Goal: Task Accomplishment & Management: Complete application form

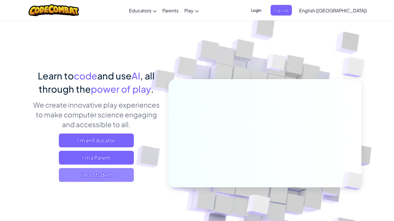
click at [112, 176] on span "I'm a Student" at bounding box center [96, 175] width 75 height 14
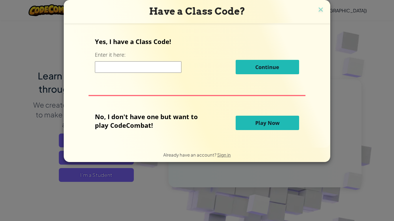
click at [131, 69] on input at bounding box center [138, 67] width 86 height 12
type input "ShelfRightCloud"
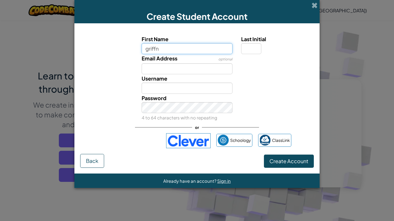
type input "griffn"
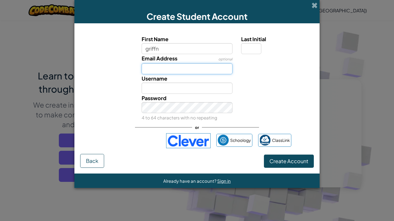
type input "Griffn"
click at [203, 66] on input "Email Address" at bounding box center [186, 68] width 91 height 11
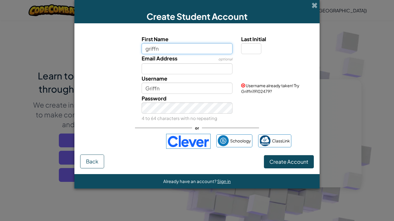
click at [177, 53] on input "griffn" at bounding box center [186, 48] width 91 height 11
type input "griffn,"
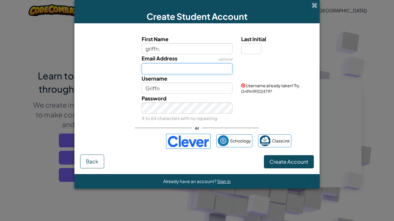
type input "Griffn,"
click at [175, 69] on input "Email Address" at bounding box center [186, 68] width 91 height 11
drag, startPoint x: 210, startPoint y: 71, endPoint x: 179, endPoint y: 72, distance: 30.3
click at [179, 72] on input "griffin.tagle@mybisd.net" at bounding box center [186, 68] width 91 height 11
type input "griffin.tagle@gmail.com"
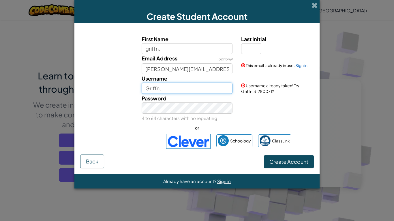
click at [185, 90] on input "Griffn," at bounding box center [186, 88] width 91 height 11
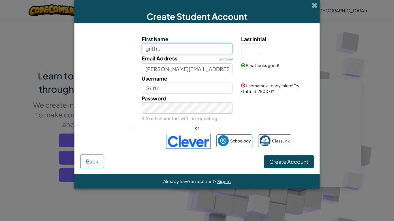
click at [156, 48] on input "griffn," at bounding box center [186, 48] width 91 height 11
click at [183, 53] on input "griffin tagle," at bounding box center [186, 48] width 91 height 11
type input "griffin tagle"
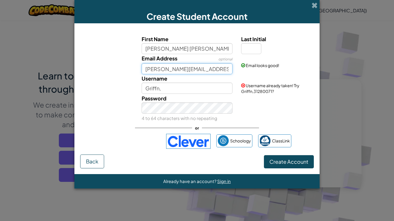
type input "Griffin tagle"
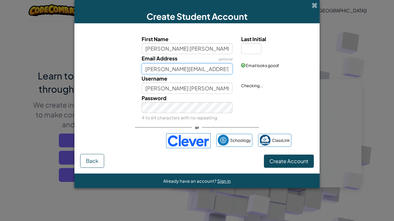
click at [190, 72] on input "griffin.tagle@gmail.com" at bounding box center [186, 68] width 91 height 11
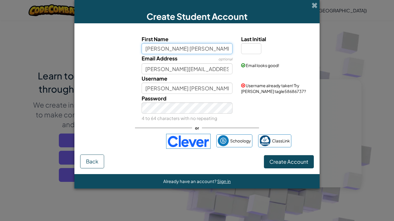
click at [178, 48] on input "griffin tagle" at bounding box center [186, 48] width 91 height 11
click at [161, 50] on input "griffin tagle" at bounding box center [186, 48] width 91 height 11
type input "griffintagle"
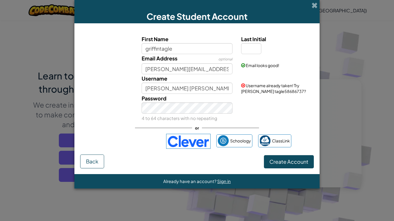
type input "Griffintagle"
click at [249, 107] on div "Password 4 to 64 characters with no repeating" at bounding box center [196, 108] width 239 height 28
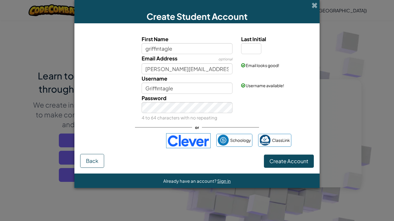
click at [284, 116] on div "Password 4 to 64 characters with no repeating" at bounding box center [196, 108] width 239 height 28
click at [278, 166] on button "Create Account" at bounding box center [289, 161] width 50 height 13
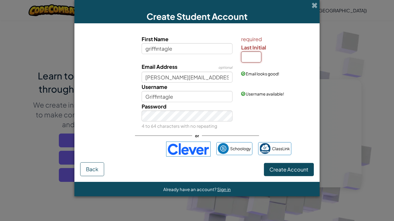
click at [253, 57] on input "Last Initial" at bounding box center [251, 57] width 20 height 11
type input "t"
type input "GriffintagleT"
click at [279, 173] on span "Create Account" at bounding box center [288, 169] width 39 height 7
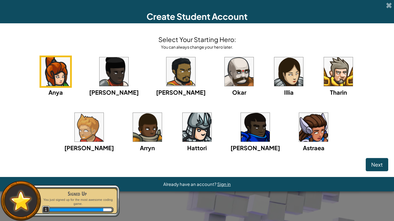
click at [182, 131] on img at bounding box center [196, 127] width 29 height 29
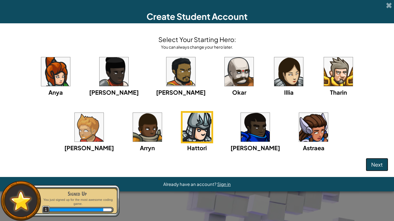
click at [379, 166] on span "Next" at bounding box center [377, 164] width 12 height 7
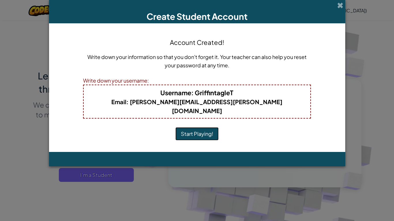
click at [209, 127] on button "Start Playing!" at bounding box center [196, 133] width 43 height 13
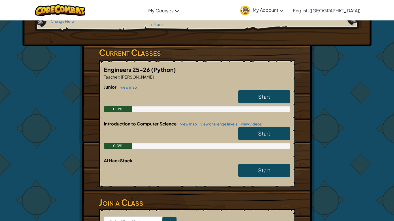
scroll to position [72, 0]
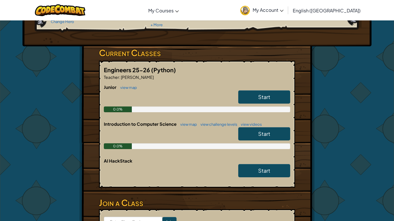
click at [254, 137] on link "Start" at bounding box center [264, 133] width 52 height 13
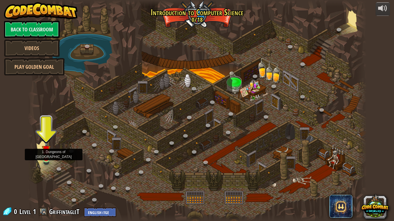
click at [44, 160] on img at bounding box center [46, 150] width 9 height 20
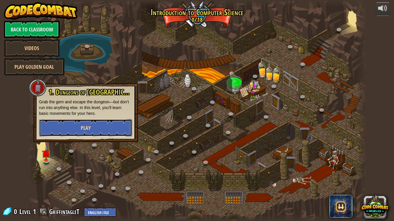
click at [68, 130] on button "Play" at bounding box center [85, 127] width 93 height 17
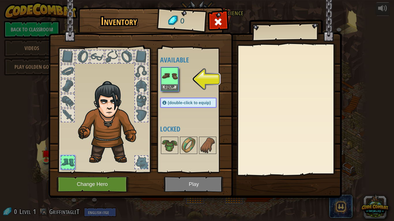
click at [113, 122] on img at bounding box center [110, 123] width 71 height 84
click at [84, 188] on button "Change Hero" at bounding box center [92, 185] width 73 height 16
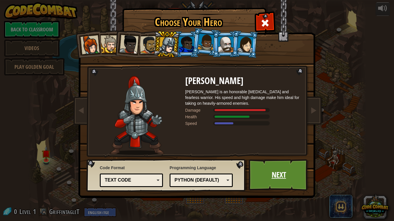
click at [262, 177] on link "Next" at bounding box center [278, 175] width 60 height 32
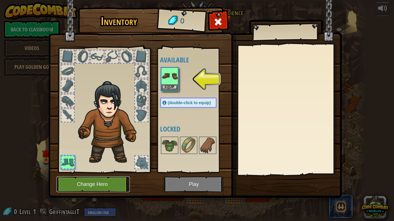
click at [103, 180] on button "Change Hero" at bounding box center [92, 185] width 73 height 16
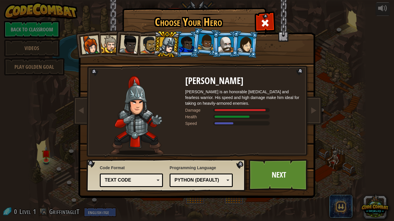
click at [110, 45] on div at bounding box center [110, 44] width 18 height 18
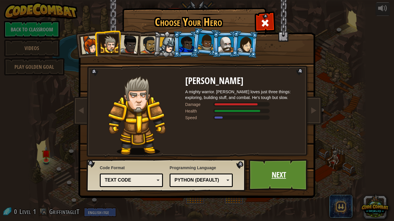
click at [294, 181] on link "Next" at bounding box center [278, 175] width 60 height 32
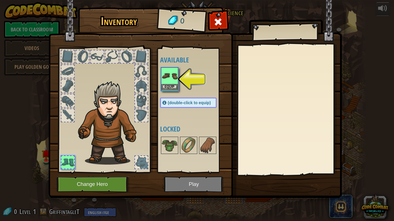
click at [165, 78] on img at bounding box center [169, 76] width 16 height 16
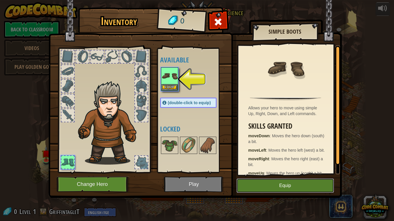
click at [285, 186] on button "Equip" at bounding box center [284, 186] width 97 height 14
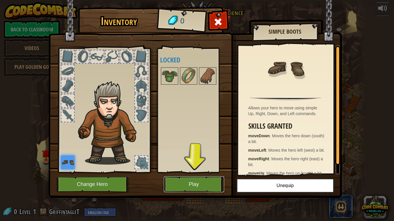
click at [196, 187] on button "Play" at bounding box center [194, 185] width 60 height 16
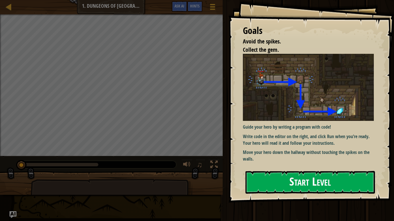
click at [313, 175] on button "Start Level" at bounding box center [309, 182] width 129 height 23
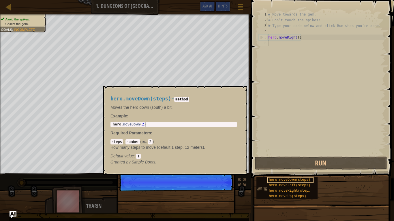
scroll to position [3, 0]
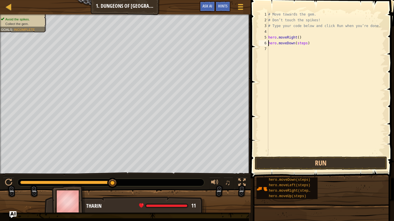
click at [298, 44] on div "# Move towards the gem. # Don’t touch the spikes! # Type your code below and cl…" at bounding box center [326, 90] width 118 height 156
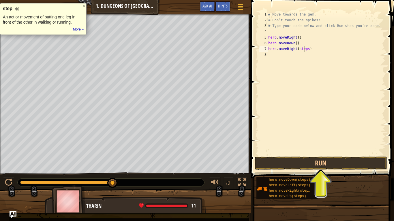
click at [305, 49] on div "# Move towards the gem. # Don’t touch the spikes! # Type your code below and cl…" at bounding box center [326, 90] width 118 height 156
type textarea "hero.moveRight()"
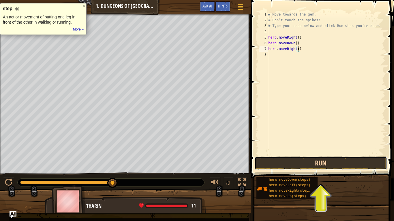
click at [344, 167] on button "Run" at bounding box center [320, 163] width 132 height 13
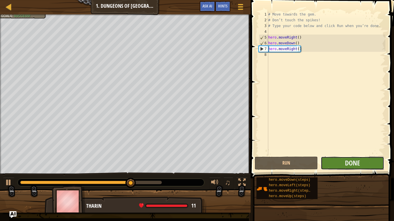
click at [341, 163] on button "Done" at bounding box center [351, 163] width 63 height 13
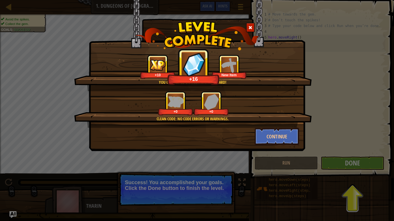
click at [341, 162] on div "You completed Dungeons of Kithgard! +10 +16 New Item Clean code: no code errors…" at bounding box center [197, 110] width 394 height 221
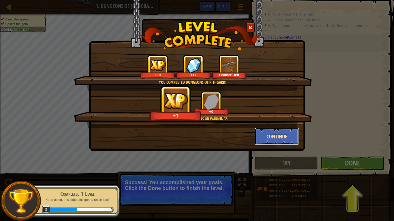
click at [274, 139] on button "Continue" at bounding box center [276, 136] width 45 height 17
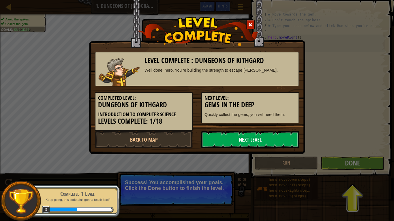
click at [265, 141] on link "Next Level" at bounding box center [250, 139] width 98 height 17
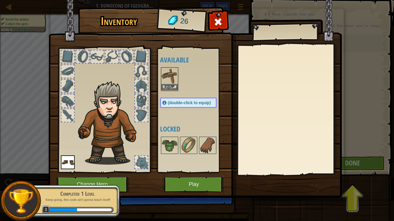
click at [169, 90] on div "Equip" at bounding box center [169, 79] width 17 height 24
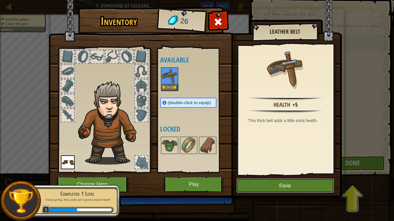
click at [282, 184] on button "Equip" at bounding box center [284, 186] width 97 height 14
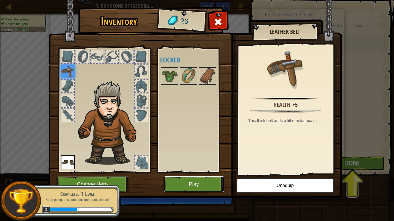
click at [191, 184] on button "Play" at bounding box center [194, 185] width 60 height 16
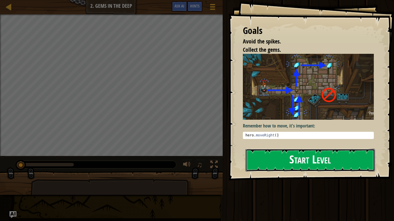
click at [308, 166] on button "Start Level" at bounding box center [309, 160] width 129 height 23
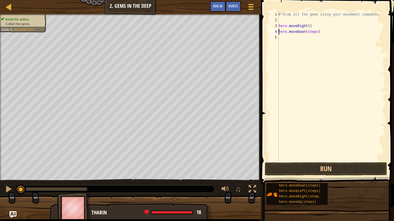
click at [308, 33] on div "# Grab all the gems using your movement commands. hero . moveRight ( ) hero . m…" at bounding box center [331, 92] width 108 height 161
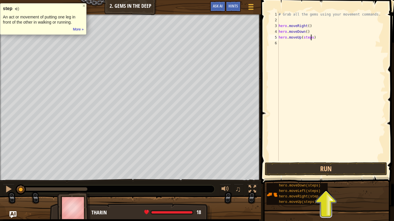
click at [311, 37] on div "# Grab all the gems using your movement commands. hero . moveRight ( ) hero . m…" at bounding box center [331, 92] width 108 height 161
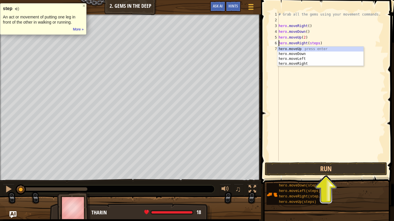
click at [310, 41] on div "# Grab all the gems using your movement commands. hero . moveRight ( ) hero . m…" at bounding box center [331, 92] width 108 height 161
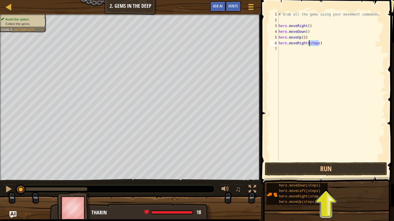
click at [310, 41] on div "# Grab all the gems using your movement commands. hero . moveRight ( ) hero . m…" at bounding box center [331, 92] width 108 height 161
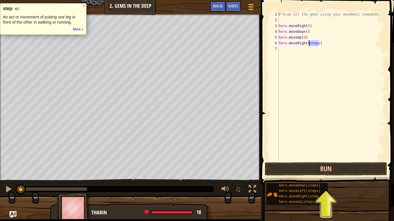
type textarea "hero.moveRight()"
click at [305, 165] on button "Run" at bounding box center [325, 168] width 122 height 13
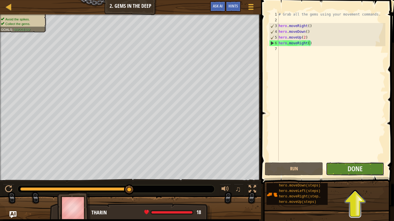
click at [344, 171] on button "Done" at bounding box center [355, 168] width 58 height 13
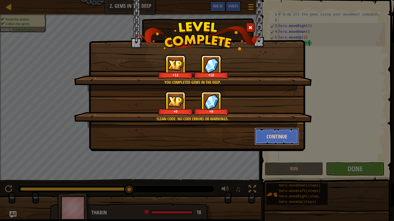
click at [281, 141] on button "Continue" at bounding box center [276, 136] width 45 height 17
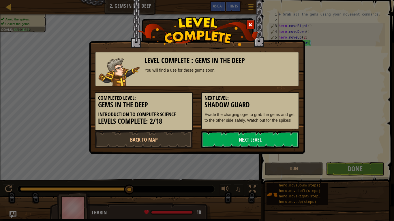
click at [281, 141] on link "Next Level" at bounding box center [250, 139] width 98 height 17
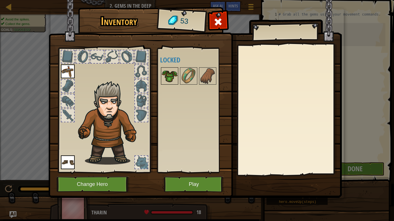
click at [170, 80] on img at bounding box center [169, 76] width 16 height 16
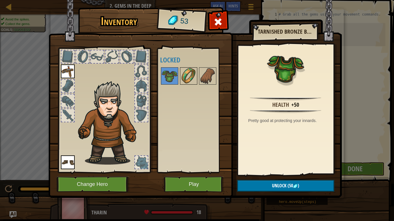
click at [184, 80] on img at bounding box center [188, 76] width 16 height 16
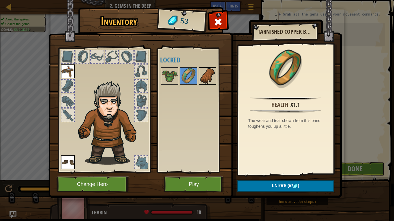
click at [205, 79] on img at bounding box center [207, 76] width 16 height 16
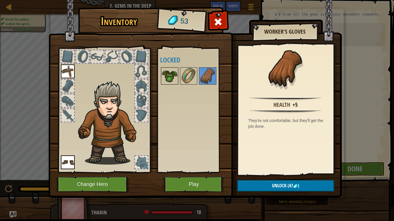
click at [161, 74] on img at bounding box center [169, 76] width 16 height 16
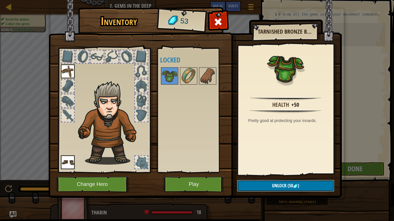
click at [295, 184] on img at bounding box center [295, 186] width 5 height 5
click at [264, 179] on img at bounding box center [194, 93] width 293 height 209
click at [265, 183] on button "Unlock" at bounding box center [285, 186] width 97 height 12
click at [264, 182] on button "Confirm" at bounding box center [285, 186] width 97 height 12
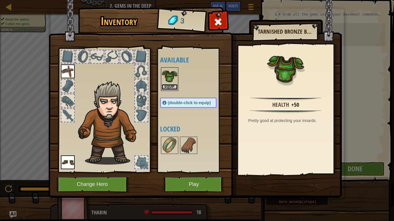
click at [175, 88] on button "Equip" at bounding box center [169, 87] width 16 height 6
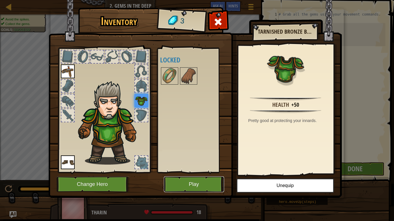
click at [211, 181] on button "Play" at bounding box center [194, 185] width 60 height 16
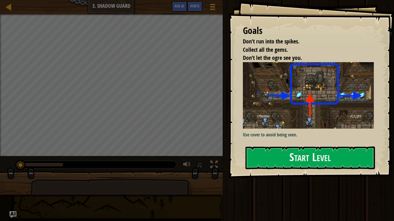
click at [334, 143] on div "Goals Don’t run into the spikes. Collect all the gems. Don’t let the ogre see y…" at bounding box center [310, 89] width 165 height 178
click at [337, 159] on button "Start Level" at bounding box center [309, 158] width 129 height 23
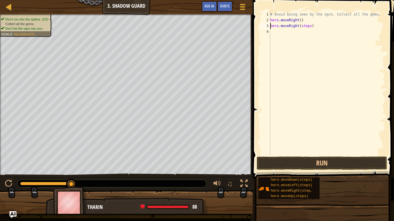
click at [303, 27] on div "# Avoid being seen by the ogre. Collect all the gems. hero . moveRight ( ) hero…" at bounding box center [327, 90] width 116 height 156
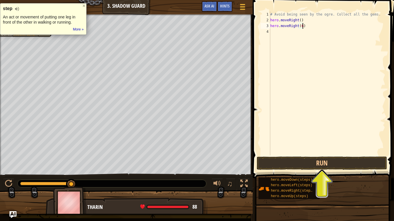
scroll to position [3, 5]
click at [332, 163] on button "Run" at bounding box center [321, 163] width 130 height 13
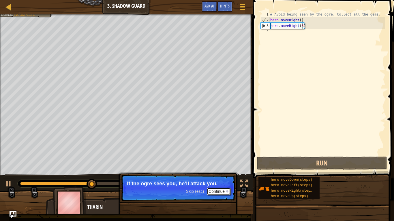
click at [219, 193] on button "Continue" at bounding box center [219, 191] width 24 height 7
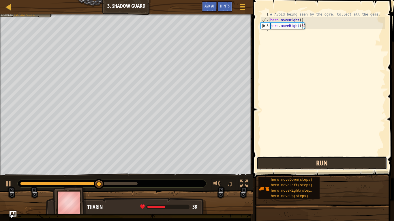
click at [284, 164] on button "Run" at bounding box center [321, 163] width 130 height 13
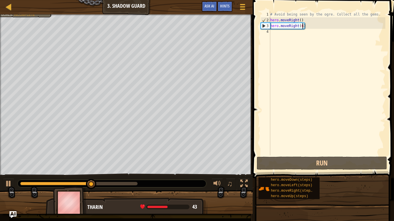
click at [301, 27] on div "# Avoid being seen by the ogre. Collect all the gems. hero . moveRight ( ) hero…" at bounding box center [327, 90] width 116 height 156
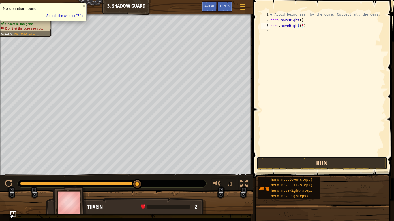
click at [313, 160] on button "Run" at bounding box center [321, 163] width 130 height 13
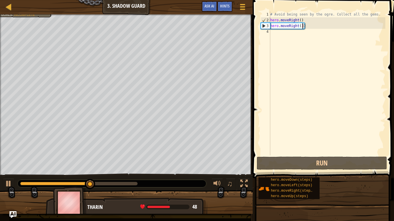
click at [299, 27] on div "# Avoid being seen by the ogre. Collect all the gems. hero . moveRight ( ) hero…" at bounding box center [327, 90] width 116 height 156
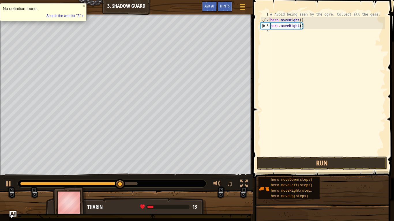
scroll to position [3, 4]
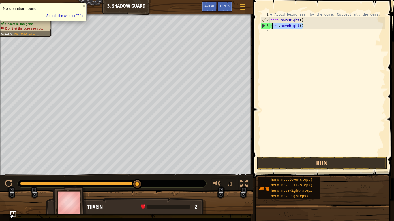
drag, startPoint x: 325, startPoint y: 26, endPoint x: 272, endPoint y: 25, distance: 53.6
click at [272, 25] on div "# Avoid being seen by the ogre. Collect all the gems. hero . moveRight ( ) hero…" at bounding box center [327, 90] width 116 height 156
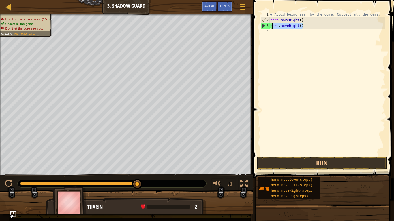
type textarea "h"
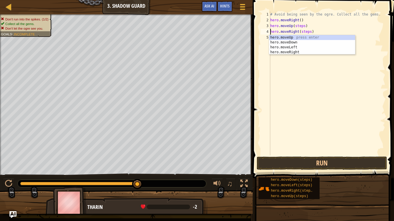
click at [300, 26] on div "# Avoid being seen by the ogre. Collect all the gems. hero . moveRight ( ) hero…" at bounding box center [327, 90] width 116 height 156
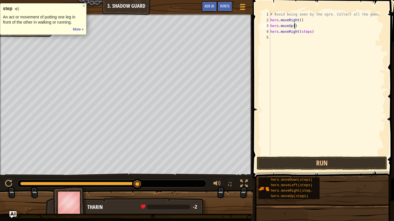
click at [306, 33] on div "# Avoid being seen by the ogre. Collect all the gems. hero . moveRight ( ) hero…" at bounding box center [327, 90] width 116 height 156
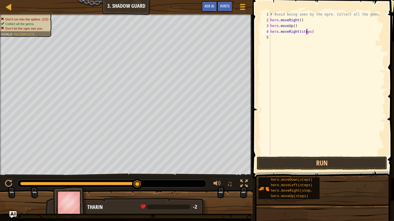
click at [306, 33] on div "# Avoid being seen by the ogre. Collect all the gems. hero . moveRight ( ) hero…" at bounding box center [327, 90] width 116 height 156
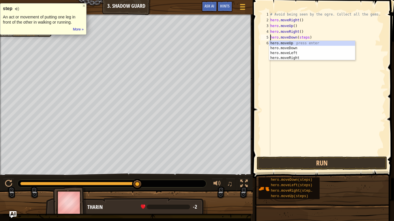
click at [303, 37] on div "# Avoid being seen by the ogre. Collect all the gems. hero . moveRight ( ) hero…" at bounding box center [327, 90] width 116 height 156
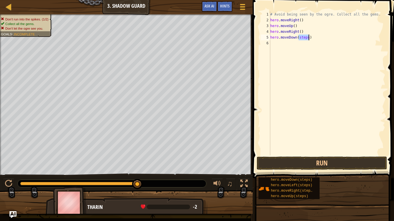
click at [303, 37] on div "# Avoid being seen by the ogre. Collect all the gems. hero . moveRight ( ) hero…" at bounding box center [327, 90] width 116 height 156
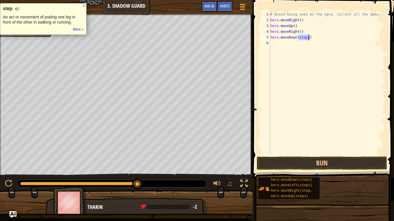
type textarea "hero.moveDown()"
drag, startPoint x: 307, startPoint y: 188, endPoint x: 303, endPoint y: 47, distance: 141.5
click at [303, 47] on div "Hints Videos hero.moveDown() 1 2 3 4 5 6 # Avoid being seen by the ogre. Collec…" at bounding box center [322, 109] width 143 height 218
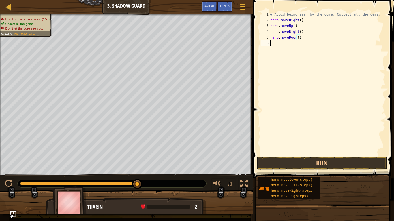
click at [303, 47] on div "# Avoid being seen by the ogre. Collect all the gems. hero . moveRight ( ) hero…" at bounding box center [327, 90] width 116 height 156
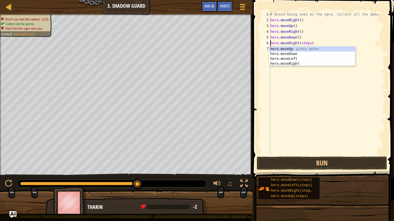
click at [306, 43] on div "# Avoid being seen by the ogre. Collect all the gems. hero . moveRight ( ) hero…" at bounding box center [327, 90] width 116 height 156
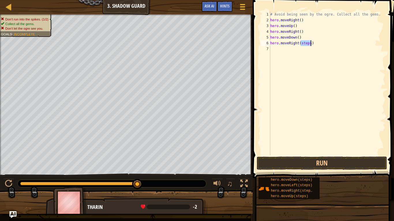
click at [306, 43] on div "# Avoid being seen by the ogre. Collect all the gems. hero . moveRight ( ) hero…" at bounding box center [327, 90] width 116 height 156
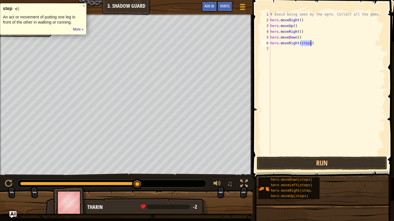
type textarea "hero.moveRight()"
click at [346, 166] on button "Run" at bounding box center [321, 163] width 130 height 13
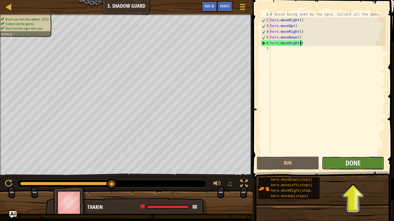
click at [351, 167] on span "Done" at bounding box center [352, 162] width 15 height 9
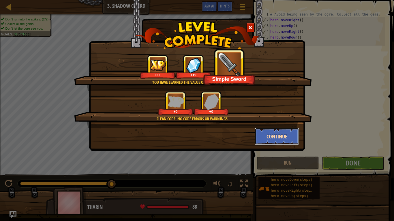
click at [266, 135] on button "Continue" at bounding box center [276, 136] width 45 height 17
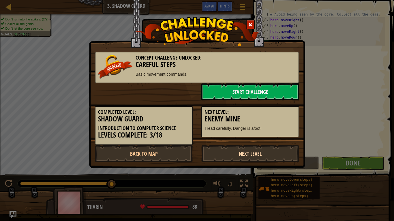
click at [252, 149] on link "Next Level" at bounding box center [250, 153] width 98 height 17
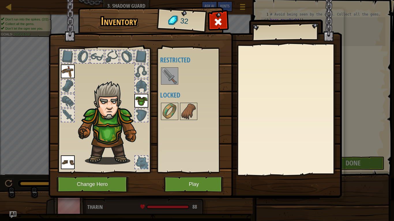
click at [171, 86] on div "Available Equip Equip Equip (double-click to equip) Restricted Locked" at bounding box center [194, 110] width 68 height 120
click at [169, 79] on img at bounding box center [169, 76] width 16 height 16
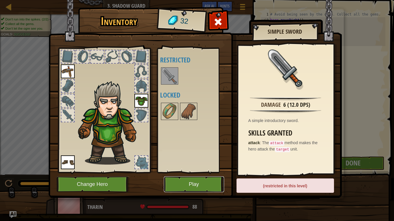
click at [212, 183] on button "Play" at bounding box center [194, 185] width 60 height 16
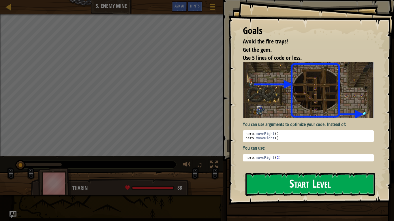
click at [290, 188] on button "Start Level" at bounding box center [309, 184] width 129 height 23
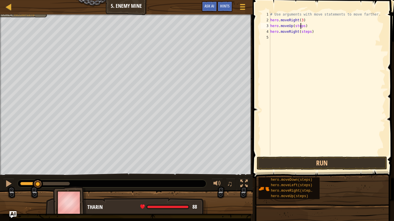
click at [301, 25] on div "# Use arguments with move statements to move farther. hero . moveRight ( 3 ) he…" at bounding box center [327, 90] width 116 height 156
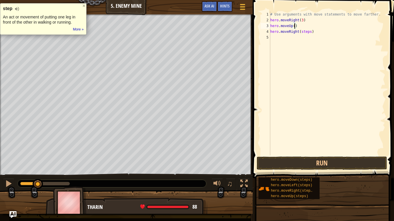
click at [305, 32] on div "# Use arguments with move statements to move farther. hero . moveRight ( 3 ) he…" at bounding box center [327, 90] width 116 height 156
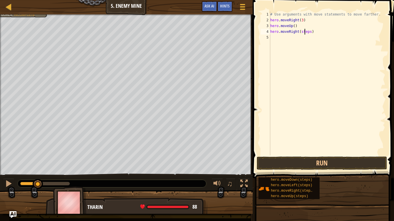
click at [305, 32] on div "# Use arguments with move statements to move farther. hero . moveRight ( 3 ) he…" at bounding box center [327, 90] width 116 height 156
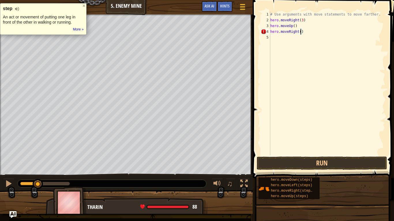
scroll to position [3, 4]
click at [302, 38] on div "# Use arguments with move statements to move farther. hero . moveRight ( 3 ) he…" at bounding box center [327, 90] width 116 height 156
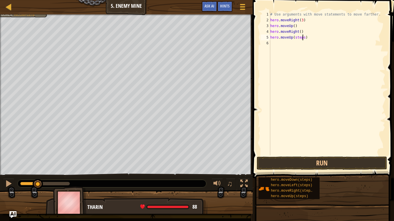
click at [302, 38] on div "# Use arguments with move statements to move farther. hero . moveRight ( 3 ) he…" at bounding box center [327, 90] width 116 height 156
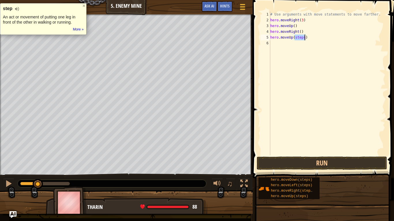
scroll to position [3, 3]
drag, startPoint x: 298, startPoint y: 41, endPoint x: 271, endPoint y: 37, distance: 27.0
click at [271, 37] on div "# Use arguments with move statements to move farther. hero . moveRight ( 3 ) he…" at bounding box center [327, 90] width 116 height 156
type textarea "hero.moveUp()"
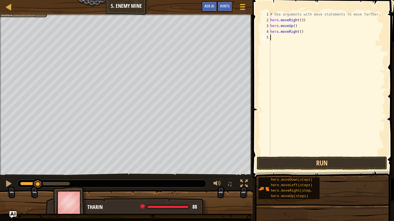
scroll to position [3, 0]
click at [305, 39] on div "# Use arguments with move statements to move farther. hero . moveRight ( 3 ) he…" at bounding box center [327, 90] width 116 height 156
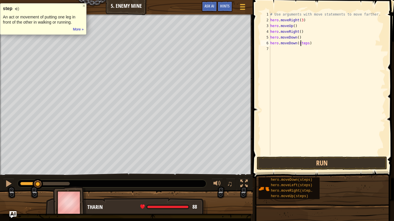
click at [301, 44] on div "# Use arguments with move statements to move farther. hero . moveRight ( 3 ) he…" at bounding box center [327, 90] width 116 height 156
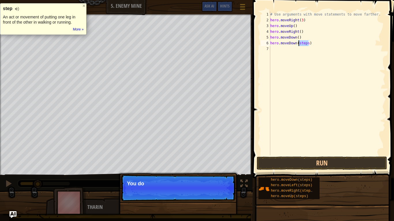
type textarea "hero.moveDown()"
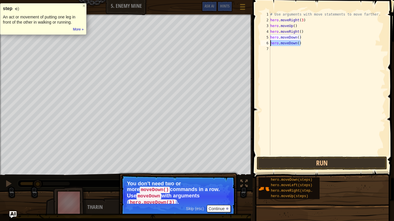
drag, startPoint x: 304, startPoint y: 45, endPoint x: 268, endPoint y: 43, distance: 36.4
click at [268, 43] on div "hero.moveDown() 1 2 3 4 5 6 7 # Use arguments with move statements to move fart…" at bounding box center [322, 84] width 126 height 144
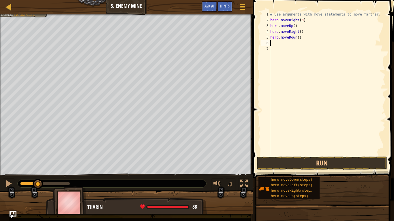
click at [299, 37] on div "# Use arguments with move statements to move farther. hero . moveRight ( 3 ) he…" at bounding box center [327, 90] width 116 height 156
click at [322, 161] on button "Run" at bounding box center [321, 163] width 130 height 13
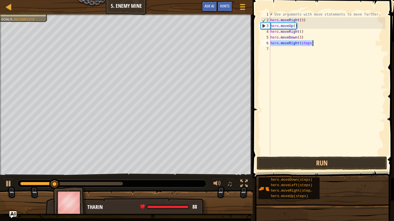
click at [304, 42] on div "# Use arguments with move statements to move farther. hero . moveRight ( 3 ) he…" at bounding box center [327, 84] width 116 height 144
click at [304, 42] on div "# Use arguments with move statements to move farther. hero . moveRight ( 3 ) he…" at bounding box center [327, 90] width 116 height 156
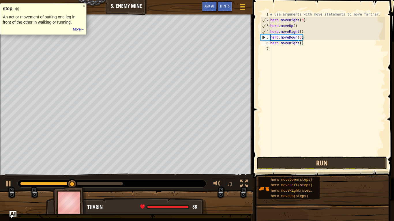
click at [337, 162] on button "Run" at bounding box center [321, 163] width 130 height 13
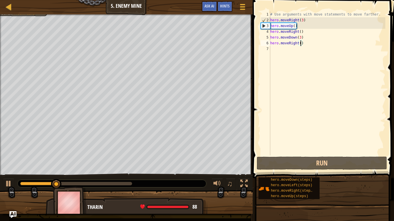
scroll to position [3, 5]
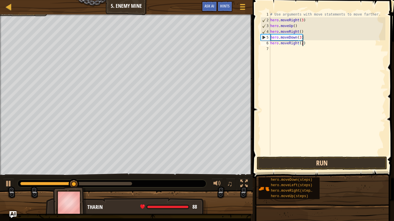
type textarea "hero.moveRight(2)"
click at [324, 165] on button "Run" at bounding box center [321, 163] width 130 height 13
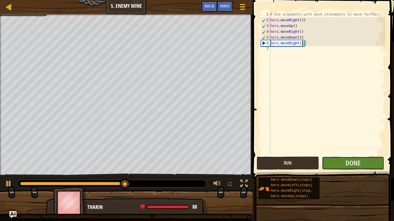
click at [324, 165] on button "Done" at bounding box center [353, 163] width 62 height 13
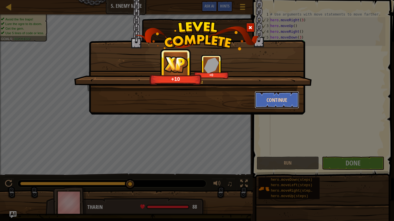
click at [277, 97] on button "Continue" at bounding box center [276, 99] width 45 height 17
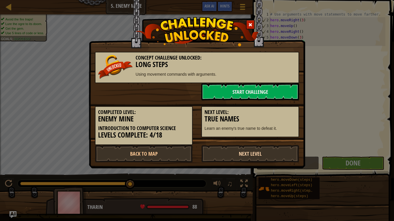
click at [254, 160] on link "Next Level" at bounding box center [250, 153] width 98 height 17
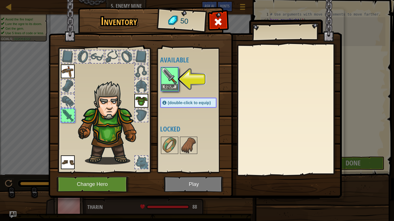
click at [177, 75] on div "Equip" at bounding box center [169, 79] width 17 height 24
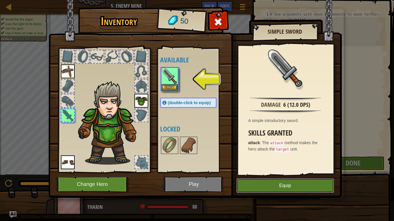
click at [269, 185] on button "Equip" at bounding box center [284, 186] width 97 height 14
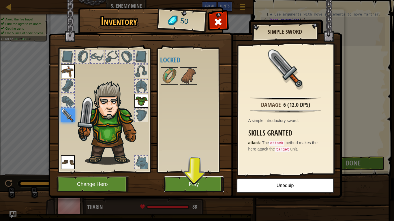
click at [204, 184] on button "Play" at bounding box center [194, 185] width 60 height 16
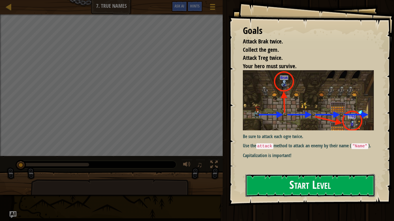
click at [307, 193] on button "Start Level" at bounding box center [309, 185] width 129 height 23
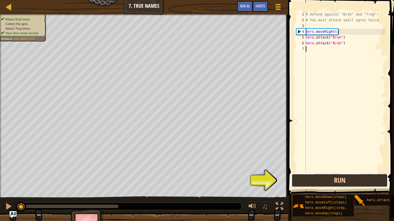
click at [328, 179] on button "Run" at bounding box center [339, 180] width 96 height 13
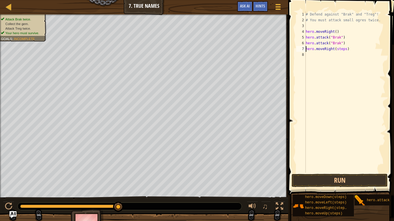
click at [341, 48] on div "# Defend against "Brak" and "Treg"! # You must attack small ogres twice. hero .…" at bounding box center [344, 98] width 81 height 173
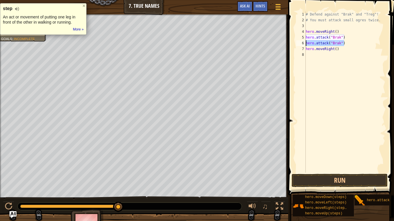
drag, startPoint x: 345, startPoint y: 44, endPoint x: 306, endPoint y: 45, distance: 38.9
click at [306, 45] on div "# Defend against "Brak" and "Treg"! # You must attack small ogres twice. hero .…" at bounding box center [344, 98] width 81 height 173
type textarea "hero.attack("Brak")"
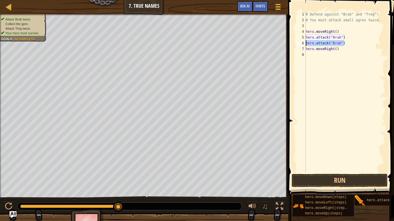
click at [322, 66] on div "# Defend against "Brak" and "Treg"! # You must attack small ogres twice. hero .…" at bounding box center [344, 98] width 81 height 173
paste textarea "hero.attack("Brak")"
click at [337, 54] on div "# Defend against "Brak" and "Treg"! # You must attack small ogres twice. hero .…" at bounding box center [344, 98] width 81 height 173
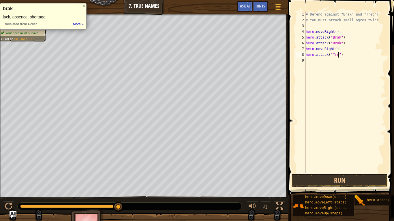
scroll to position [3, 5]
drag, startPoint x: 346, startPoint y: 58, endPoint x: 307, endPoint y: 57, distance: 39.2
click at [307, 57] on div "# Defend against "Brak" and "Treg"! # You must attack small ogres twice. hero .…" at bounding box center [344, 98] width 81 height 173
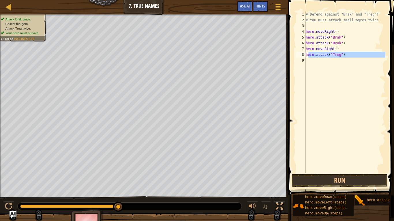
click at [307, 57] on div "# Defend against "Brak" and "Treg"! # You must attack small ogres twice. hero .…" at bounding box center [344, 92] width 81 height 161
paste textarea "hero.attack("Brak")"
type textarea "hero.attack("Treg")"
click at [342, 77] on div "# Defend against "Brak" and "Treg"! # You must attack small ogres twice. hero .…" at bounding box center [344, 98] width 81 height 173
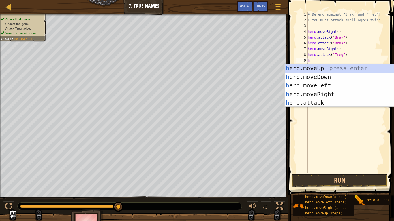
paste textarea "hero.attack("Brak")"
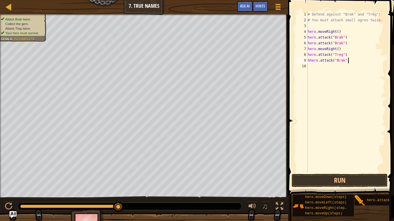
click at [311, 63] on div "# Defend against "Brak" and "Treg"! # You must attack small ogres twice. hero .…" at bounding box center [345, 98] width 79 height 173
click at [335, 63] on div "# Defend against "Brak" and "Treg"! # You must attack small ogres twice. hero .…" at bounding box center [345, 98] width 79 height 173
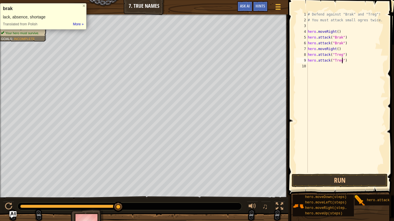
scroll to position [3, 5]
click at [310, 178] on button "Run" at bounding box center [339, 180] width 96 height 13
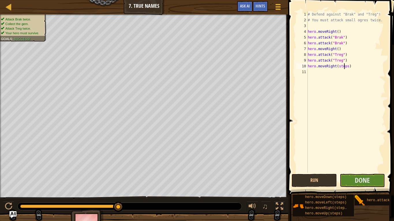
click at [343, 67] on div "# Defend against "Brak" and "Treg"! # You must attack small ogres twice. hero .…" at bounding box center [345, 98] width 79 height 173
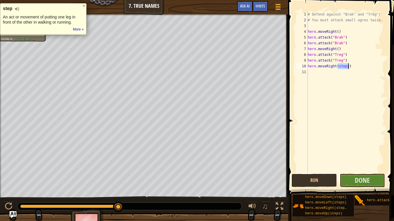
type textarea "hero.moveRight()"
click at [361, 182] on span "Done" at bounding box center [361, 180] width 15 height 9
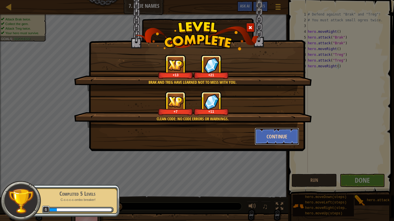
click at [270, 140] on button "Continue" at bounding box center [276, 136] width 45 height 17
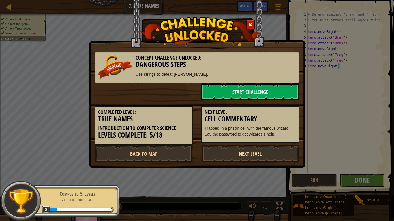
click at [275, 154] on link "Next Level" at bounding box center [250, 153] width 98 height 17
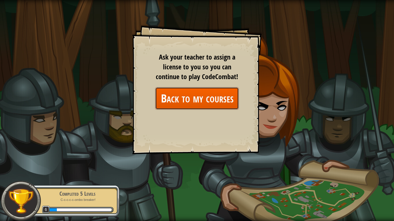
click at [210, 106] on link "Back to my courses" at bounding box center [197, 98] width 84 height 22
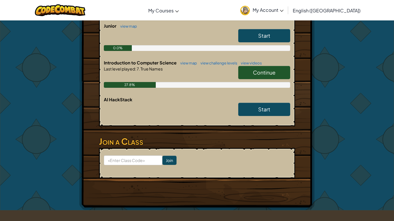
scroll to position [132, 0]
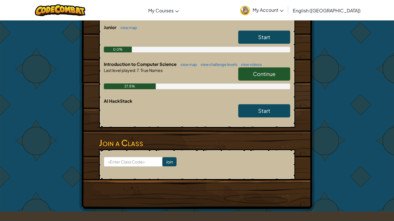
click at [270, 80] on link "Continue" at bounding box center [264, 73] width 52 height 13
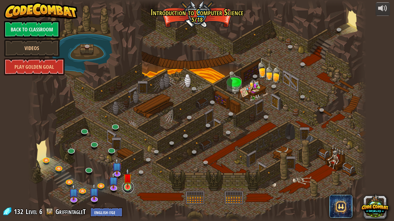
click at [127, 188] on link at bounding box center [128, 188] width 12 height 12
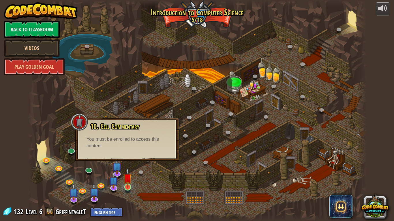
click at [128, 186] on img at bounding box center [127, 178] width 9 height 20
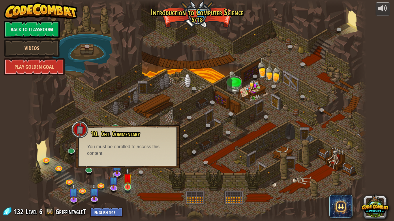
click at [128, 185] on img at bounding box center [127, 178] width 9 height 20
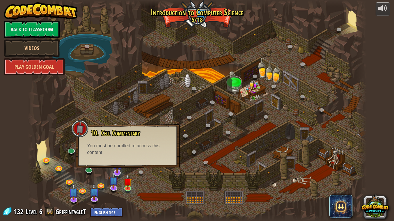
click at [117, 171] on img at bounding box center [117, 163] width 10 height 22
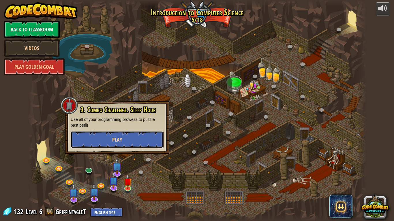
click at [129, 142] on button "Play" at bounding box center [117, 139] width 93 height 17
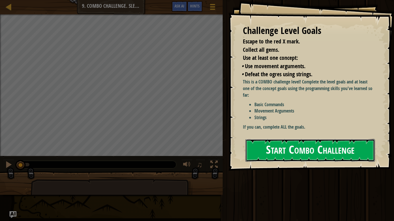
click at [261, 143] on button "Start Combo Challenge" at bounding box center [309, 150] width 129 height 23
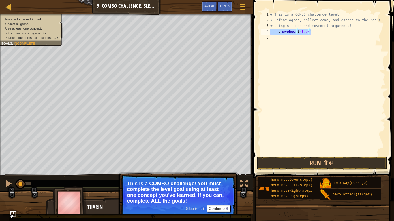
click at [304, 33] on div "# This is a COMBO challenge level. # Defeat [PERSON_NAME], collect gems, and es…" at bounding box center [327, 84] width 116 height 144
click at [303, 33] on div "# This is a COMBO challenge level. # Defeat [PERSON_NAME], collect gems, and es…" at bounding box center [327, 90] width 116 height 156
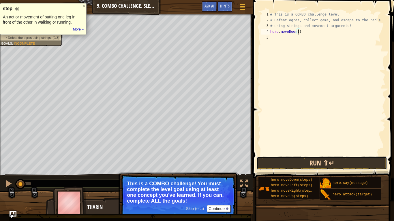
click at [288, 167] on button "Run ⇧↵" at bounding box center [321, 163] width 130 height 13
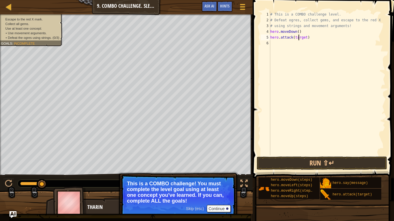
click at [298, 40] on div "# This is a COMBO challenge level. # Defeat [PERSON_NAME], collect gems, and es…" at bounding box center [327, 90] width 116 height 156
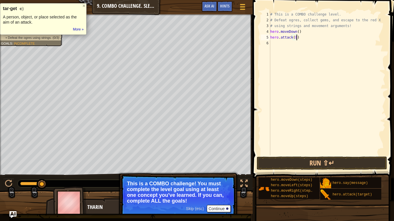
scroll to position [3, 4]
type textarea "hero.attack(bubble)"
drag, startPoint x: 310, startPoint y: 38, endPoint x: 268, endPoint y: 39, distance: 42.1
click at [268, 39] on div "hero.attack(bubble) 1 2 3 4 5 6 # This is a COMBO challenge level. # Defeat [PE…" at bounding box center [322, 84] width 126 height 144
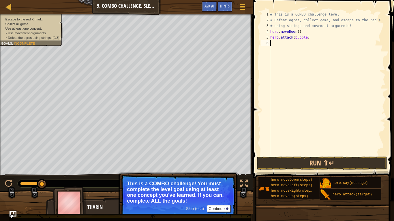
click at [272, 42] on div "# This is a COMBO challenge level. # Defeat [PERSON_NAME], collect gems, and es…" at bounding box center [327, 90] width 116 height 156
paste textarea "hero.attack(bubble)"
type textarea "hero.attack(bubble)"
click at [292, 84] on div "# This is a COMBO challenge level. # Defeat [PERSON_NAME], collect gems, and es…" at bounding box center [327, 90] width 116 height 156
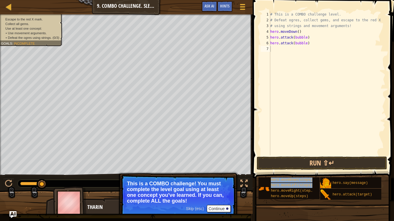
drag, startPoint x: 306, startPoint y: 188, endPoint x: 303, endPoint y: 54, distance: 134.3
click at [303, 54] on div "Hints Videos 1 2 3 4 5 6 7 # This is a COMBO challenge level. # Defeat [PERSON_…" at bounding box center [322, 109] width 143 height 218
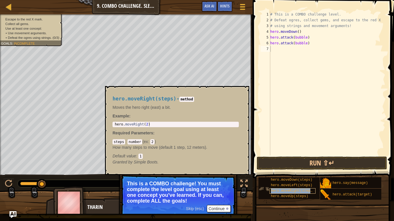
click at [294, 191] on span "hero.moveRight(steps)" at bounding box center [293, 191] width 44 height 4
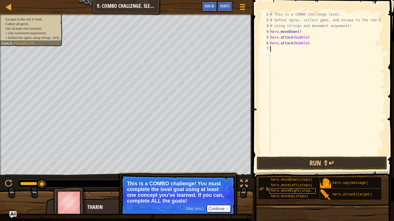
click at [294, 191] on span "hero.moveRight(steps)" at bounding box center [293, 191] width 44 height 4
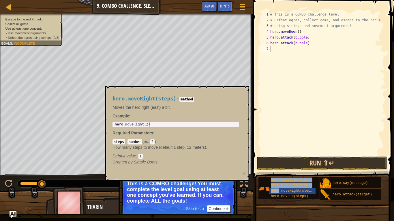
drag, startPoint x: 294, startPoint y: 191, endPoint x: 290, endPoint y: 51, distance: 140.1
click at [290, 51] on div "Hints Videos 1 2 3 4 5 6 7 # This is a COMBO challenge level. # Defeat [PERSON_…" at bounding box center [322, 109] width 143 height 218
click at [286, 49] on div "# This is a COMBO challenge level. # Defeat [PERSON_NAME], collect gems, and es…" at bounding box center [327, 90] width 116 height 156
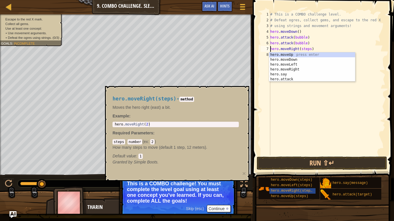
click at [305, 50] on div "# This is a COMBO challenge level. # Defeat [PERSON_NAME], collect gems, and es…" at bounding box center [327, 90] width 116 height 156
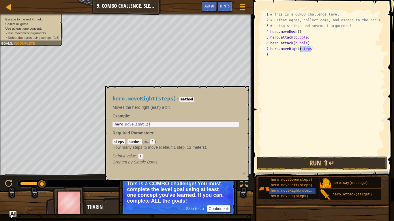
click at [305, 50] on div "# This is a COMBO challenge level. # Defeat [PERSON_NAME], collect gems, and es…" at bounding box center [327, 90] width 116 height 156
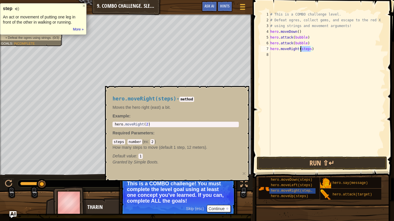
type textarea "hero.moveRight(2)"
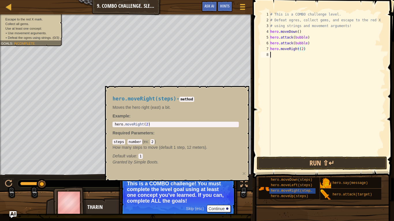
click at [345, 86] on div "# This is a COMBO challenge level. # Defeat [PERSON_NAME], collect gems, and es…" at bounding box center [327, 90] width 116 height 156
click at [210, 98] on h4 "hero.moveRight(steps) - method" at bounding box center [175, 98] width 126 height 5
click at [110, 175] on div "hero.moveRight(steps) - method Moves the hero right (east) a bit. Example : 1 h…" at bounding box center [177, 133] width 144 height 95
click at [244, 172] on button "×" at bounding box center [243, 174] width 3 height 6
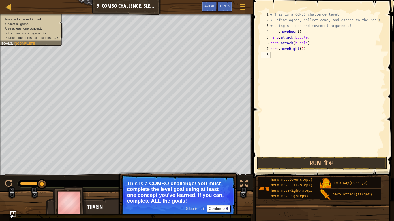
type textarea "hero.attack(bubble)"
click at [282, 41] on div "# This is a COMBO challenge level. # Defeat [PERSON_NAME], collect gems, and es…" at bounding box center [327, 90] width 116 height 156
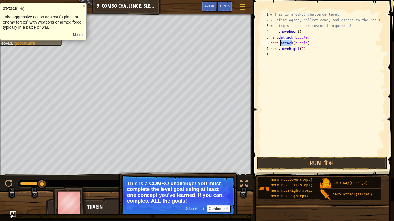
click at [276, 42] on div "# This is a COMBO challenge level. # Defeat [PERSON_NAME], collect gems, and es…" at bounding box center [327, 90] width 116 height 156
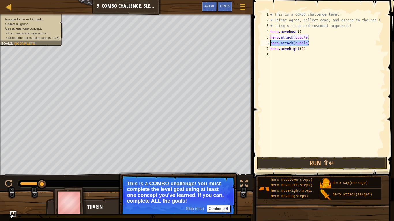
drag, startPoint x: 315, startPoint y: 43, endPoint x: 266, endPoint y: 43, distance: 49.3
click at [266, 43] on div "hero.attack(bubble) 1 2 3 4 5 6 7 8 # This is a COMBO challenge level. # Defeat…" at bounding box center [322, 84] width 126 height 144
click at [283, 63] on div "# This is a COMBO challenge level. # Defeat [PERSON_NAME], collect gems, and es…" at bounding box center [327, 90] width 116 height 156
paste textarea "hero.attack(bubble)"
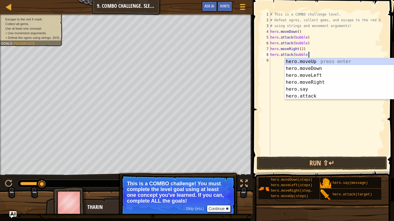
click at [297, 54] on div "# This is a COMBO challenge level. # Defeat [PERSON_NAME], collect gems, and es…" at bounding box center [327, 90] width 116 height 156
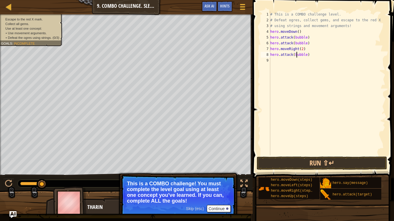
click at [297, 54] on div "# This is a COMBO challenge level. # Defeat [PERSON_NAME], collect gems, and es…" at bounding box center [327, 90] width 116 height 156
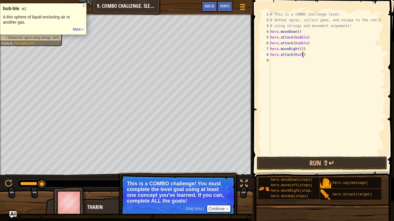
scroll to position [3, 5]
click at [296, 44] on div "# This is a COMBO challenge level. # Defeat [PERSON_NAME], collect gems, and es…" at bounding box center [327, 90] width 116 height 156
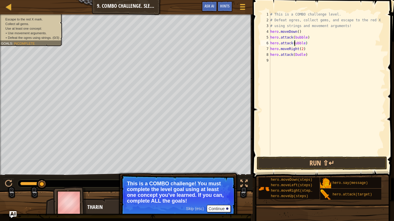
scroll to position [3, 4]
click at [296, 39] on div "# This is a COMBO challenge level. # Defeat [PERSON_NAME], collect gems, and es…" at bounding box center [327, 90] width 116 height 156
type textarea "hero.attack(Bubble)"
click at [324, 76] on div "# This is a COMBO challenge level. # Defeat [PERSON_NAME], collect gems, and es…" at bounding box center [327, 90] width 116 height 156
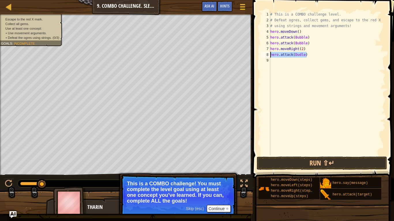
drag, startPoint x: 313, startPoint y: 56, endPoint x: 268, endPoint y: 53, distance: 45.0
click at [268, 53] on div "1 2 3 4 5 6 7 8 9 # This is a COMBO challenge level. # Defeat [PERSON_NAME], co…" at bounding box center [322, 84] width 126 height 144
type textarea "hero.attack(Dudle)"
click at [276, 67] on div "# This is a COMBO challenge level. # Defeat [PERSON_NAME], collect gems, and es…" at bounding box center [327, 90] width 116 height 156
paste textarea "hero.attack(Dudle)"
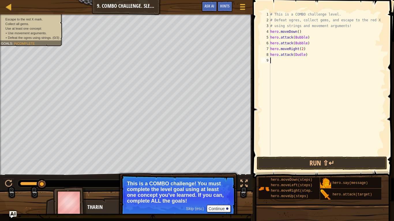
type textarea "hero.attack(Dudle)"
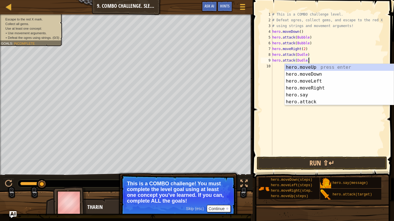
click at [277, 120] on div "# This is a COMBO challenge level. # Defeat [PERSON_NAME], collect gems, and es…" at bounding box center [328, 90] width 114 height 156
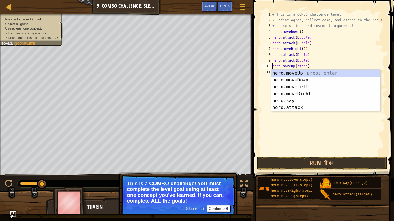
click at [297, 67] on div "# This is a COMBO challenge level. # Defeat [PERSON_NAME], collect gems, and es…" at bounding box center [328, 90] width 114 height 156
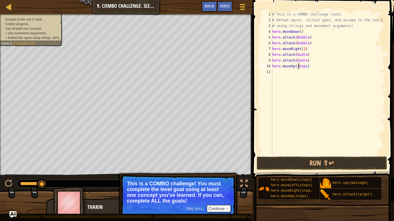
click at [298, 67] on div "# This is a COMBO challenge level. # Defeat [PERSON_NAME], collect gems, and es…" at bounding box center [328, 90] width 114 height 156
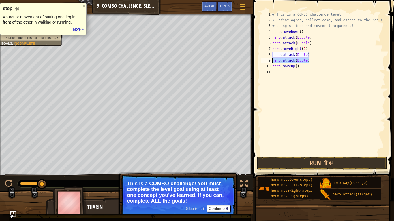
drag, startPoint x: 311, startPoint y: 61, endPoint x: 268, endPoint y: 60, distance: 42.9
click at [268, 60] on div "hero.moveUp() 1 2 3 4 5 6 7 8 9 10 11 # This is a COMBO challenge level. # Defe…" at bounding box center [322, 84] width 126 height 144
type textarea "hero.attack(Dudle)"
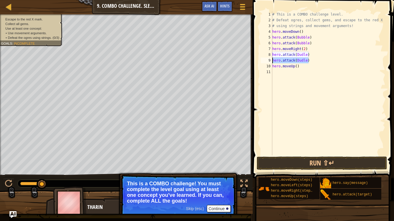
click at [289, 75] on div "# This is a COMBO challenge level. # Defeat [PERSON_NAME], collect gems, and es…" at bounding box center [328, 90] width 114 height 156
paste textarea "hero.attack(Dudle)"
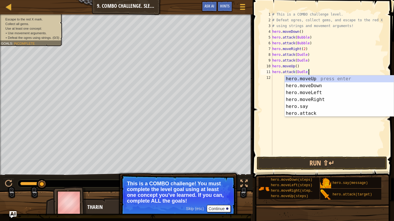
click at [299, 72] on div "# This is a COMBO challenge level. # Defeat [PERSON_NAME], collect gems, and es…" at bounding box center [328, 90] width 114 height 156
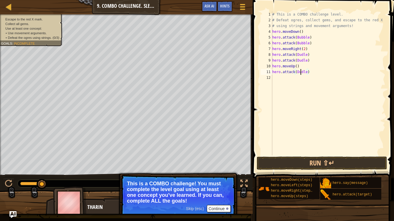
click at [299, 72] on div "# This is a COMBO challenge level. # Defeat [PERSON_NAME], collect gems, and es…" at bounding box center [328, 90] width 114 height 156
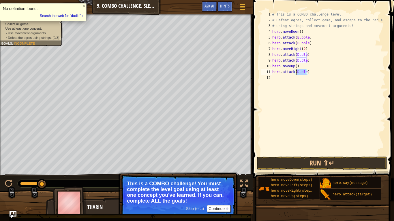
scroll to position [3, 4]
type textarea "hero.attack(Ursa)"
click at [314, 72] on div "# This is a COMBO challenge level. # Defeat [PERSON_NAME], collect gems, and es…" at bounding box center [328, 90] width 114 height 156
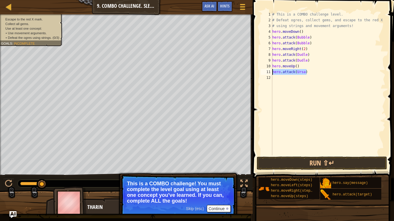
drag, startPoint x: 314, startPoint y: 72, endPoint x: 271, endPoint y: 72, distance: 42.9
click at [271, 72] on div "hero.attack(Ursa) 1 2 3 4 5 6 7 8 9 10 11 12 # This is a COMBO challenge level.…" at bounding box center [322, 84] width 126 height 144
click at [274, 76] on div "# This is a COMBO challenge level. # Defeat [PERSON_NAME], collect gems, and es…" at bounding box center [328, 90] width 114 height 156
paste textarea "hero.attack(Ursa)"
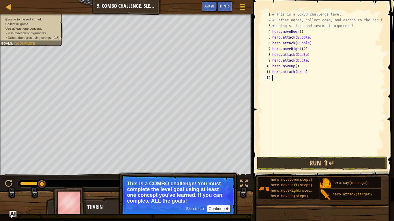
type textarea "hero.attack(Ursa)"
click at [274, 133] on div "# This is a COMBO challenge level. # Defeat [PERSON_NAME], collect gems, and es…" at bounding box center [328, 90] width 114 height 156
drag, startPoint x: 302, startPoint y: 67, endPoint x: 274, endPoint y: 66, distance: 28.6
click at [274, 66] on div "# This is a COMBO challenge level. # Defeat [PERSON_NAME], collect gems, and es…" at bounding box center [328, 90] width 114 height 156
type textarea "hero.moveUp()"
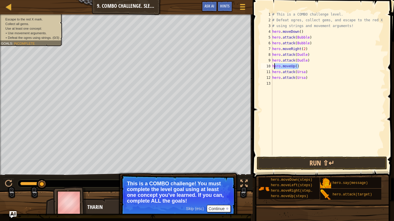
click at [284, 84] on div "# This is a COMBO challenge level. # Defeat [PERSON_NAME], collect gems, and es…" at bounding box center [328, 90] width 114 height 156
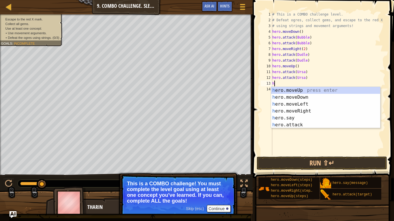
paste textarea "ero.moveUp()"
type textarea "hero.moveUp()"
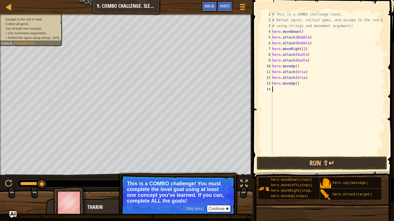
click at [292, 97] on div "# This is a COMBO challenge level. # Defeat [PERSON_NAME], collect gems, and es…" at bounding box center [328, 90] width 114 height 156
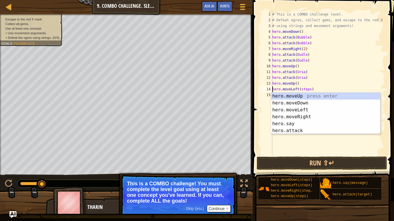
click at [307, 89] on div "# This is a COMBO challenge level. # Defeat [PERSON_NAME], collect gems, and es…" at bounding box center [328, 90] width 114 height 156
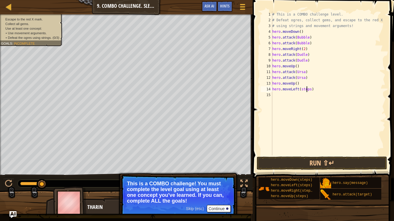
click at [307, 89] on div "# This is a COMBO challenge level. # Defeat [PERSON_NAME], collect gems, and es…" at bounding box center [328, 90] width 114 height 156
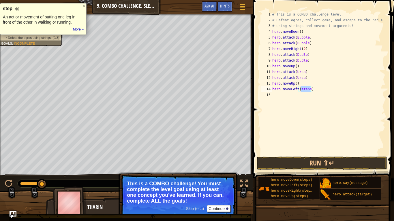
type textarea "hero.moveLeft()"
click at [339, 122] on div "# This is a COMBO challenge level. # Defeat [PERSON_NAME], collect gems, and es…" at bounding box center [328, 90] width 114 height 156
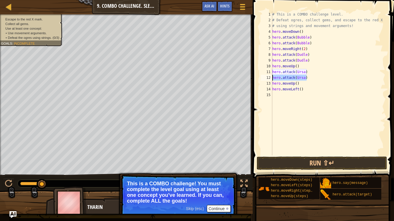
drag, startPoint x: 311, startPoint y: 78, endPoint x: 269, endPoint y: 81, distance: 41.3
click at [269, 81] on div "1 2 3 4 5 6 7 8 9 10 11 12 13 14 15 # This is a COMBO challenge level. # Defeat…" at bounding box center [322, 84] width 126 height 144
click at [311, 75] on div "# This is a COMBO challenge level. # Defeat [PERSON_NAME], collect gems, and es…" at bounding box center [328, 84] width 114 height 144
type textarea "hero.attack(Ursa)"
drag, startPoint x: 311, startPoint y: 75, endPoint x: 273, endPoint y: 78, distance: 38.1
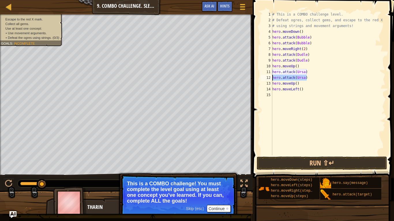
click at [273, 78] on div "# This is a COMBO challenge level. # Defeat [PERSON_NAME], collect gems, and es…" at bounding box center [328, 90] width 114 height 156
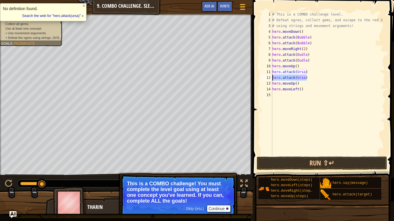
click at [278, 93] on div "# This is a COMBO challenge level. # Defeat [PERSON_NAME], collect gems, and es…" at bounding box center [328, 90] width 114 height 156
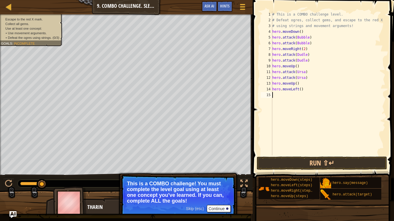
paste textarea "hero.attack(Ursa)"
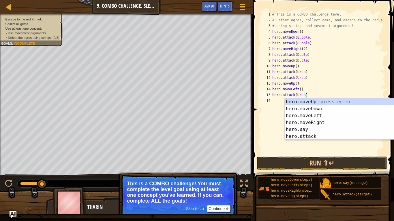
click at [299, 95] on div "# This is a COMBO challenge level. # Defeat [PERSON_NAME], collect gems, and es…" at bounding box center [328, 90] width 114 height 156
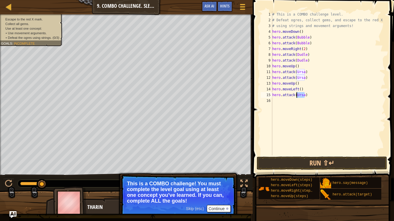
click at [299, 95] on div "# This is a COMBO challenge level. # Defeat [PERSON_NAME], collect gems, and es…" at bounding box center [328, 90] width 114 height 156
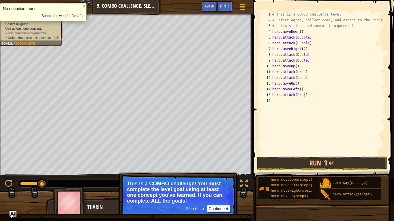
type textarea "hero.attack([PERSON_NAME])"
drag, startPoint x: 318, startPoint y: 97, endPoint x: 259, endPoint y: 97, distance: 59.1
click at [259, 97] on div "hero.attack([PERSON_NAME]) 1 2 3 4 5 6 7 8 9 10 11 12 13 14 15 16 # This is a C…" at bounding box center [322, 100] width 143 height 195
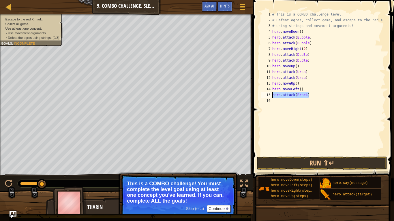
click at [278, 102] on div "# This is a COMBO challenge level. # Defeat [PERSON_NAME], collect gems, and es…" at bounding box center [328, 90] width 114 height 156
paste textarea "hero.attack([PERSON_NAME])"
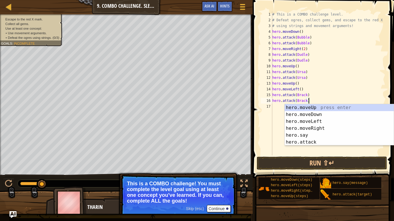
click at [343, 93] on div "# This is a COMBO challenge level. # Defeat [PERSON_NAME], collect gems, and es…" at bounding box center [328, 90] width 114 height 156
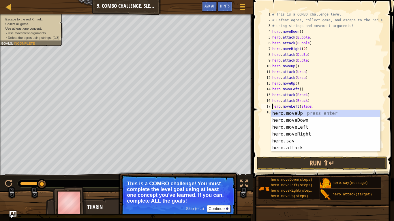
click at [306, 108] on div "# This is a COMBO challenge level. # Defeat [PERSON_NAME], collect gems, and es…" at bounding box center [328, 90] width 114 height 156
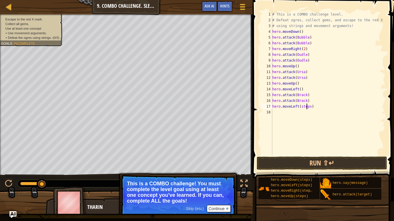
click at [306, 108] on div "# This is a COMBO challenge level. # Defeat [PERSON_NAME], collect gems, and es…" at bounding box center [328, 90] width 114 height 156
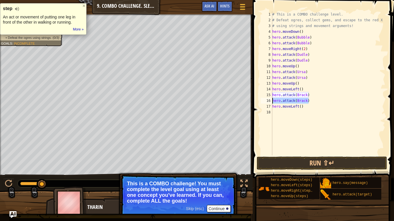
drag, startPoint x: 310, startPoint y: 102, endPoint x: 273, endPoint y: 102, distance: 37.7
click at [273, 102] on div "# This is a COMBO challenge level. # Defeat [PERSON_NAME], collect gems, and es…" at bounding box center [328, 90] width 114 height 156
type textarea "hero.attack([PERSON_NAME])"
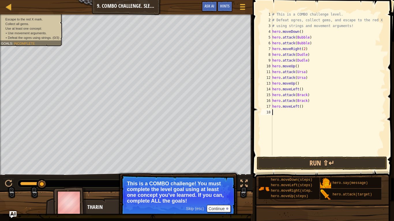
click at [284, 121] on div "# This is a COMBO challenge level. # Defeat [PERSON_NAME], collect gems, and es…" at bounding box center [328, 90] width 114 height 156
paste textarea "hero.attack([PERSON_NAME])"
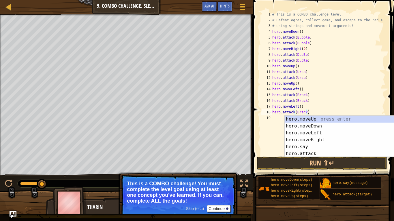
click at [303, 113] on div "# This is a COMBO challenge level. # Defeat [PERSON_NAME], collect gems, and es…" at bounding box center [328, 90] width 114 height 156
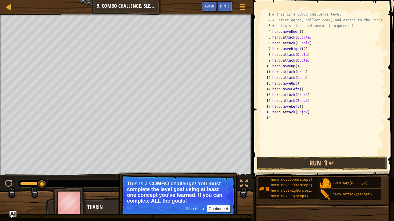
click at [303, 113] on div "# This is a COMBO challenge level. # Defeat [PERSON_NAME], collect gems, and es…" at bounding box center [328, 90] width 114 height 156
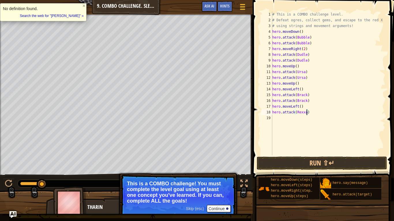
type textarea "hero.attack(Rexxar)"
drag, startPoint x: 316, startPoint y: 113, endPoint x: 262, endPoint y: 114, distance: 53.9
click at [262, 114] on div "hero.attack(Rexxar) 1 2 3 4 5 6 7 8 9 10 11 12 13 14 15 16 17 18 19 # This is a…" at bounding box center [322, 84] width 126 height 144
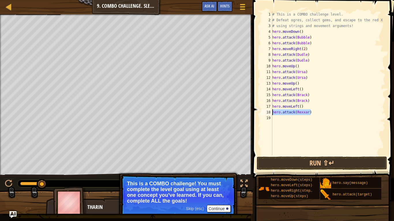
click at [287, 121] on div "# This is a COMBO challenge level. # Defeat [PERSON_NAME], collect gems, and es…" at bounding box center [328, 90] width 114 height 156
paste textarea "hero.attack(Rexxar)"
type textarea "hero.attack(Rexxar)"
click at [273, 135] on div "# This is a COMBO challenge level. # Defeat [PERSON_NAME], collect gems, and es…" at bounding box center [328, 90] width 114 height 156
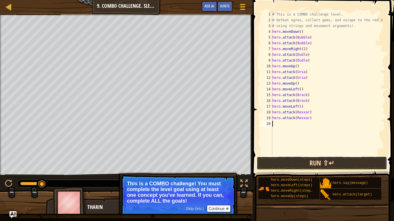
click at [317, 161] on button "Run ⇧↵" at bounding box center [321, 163] width 130 height 13
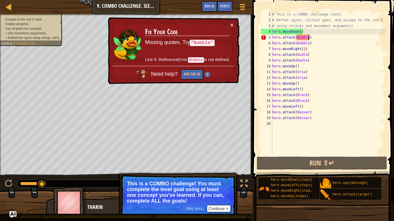
click at [308, 39] on div "# This is a COMBO challenge level. # Defeat [PERSON_NAME], collect gems, and es…" at bounding box center [328, 90] width 114 height 156
click at [211, 41] on code ""Bubble"" at bounding box center [202, 43] width 25 height 6
click at [232, 24] on button "×" at bounding box center [231, 25] width 3 height 6
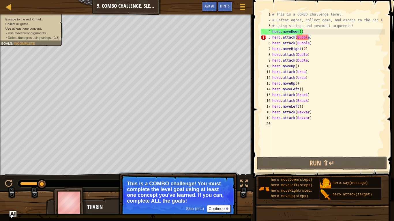
scroll to position [3, 5]
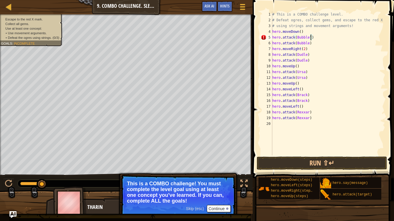
click at [309, 39] on div "# This is a COMBO challenge level. # Defeat [PERSON_NAME], collect gems, and es…" at bounding box center [328, 90] width 114 height 156
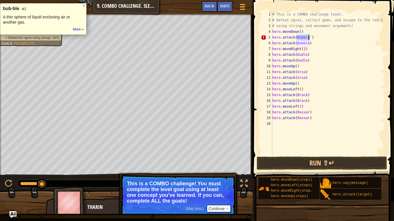
click at [310, 39] on div "# This is a COMBO challenge level. # Defeat [PERSON_NAME], collect gems, and es…" at bounding box center [328, 90] width 114 height 156
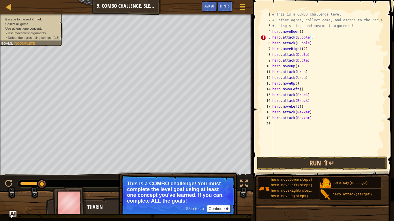
click at [310, 39] on div "# This is a COMBO challenge level. # Defeat [PERSON_NAME], collect gems, and es…" at bounding box center [328, 90] width 114 height 156
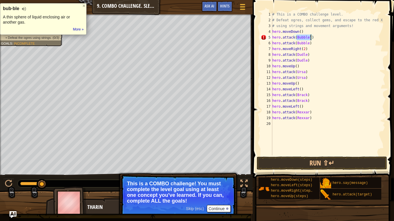
click at [310, 39] on div "# This is a COMBO challenge level. # Defeat [PERSON_NAME], collect gems, and es…" at bounding box center [328, 90] width 114 height 156
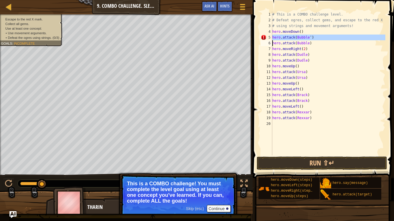
click at [310, 39] on div "# This is a COMBO challenge level. # Defeat [PERSON_NAME], collect gems, and es…" at bounding box center [328, 84] width 114 height 144
click at [310, 39] on div "# This is a COMBO challenge level. # Defeat [PERSON_NAME], collect gems, and es…" at bounding box center [328, 90] width 114 height 156
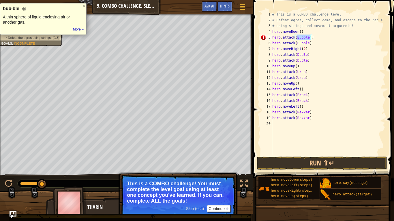
click at [310, 39] on div "# This is a COMBO challenge level. # Defeat [PERSON_NAME], collect gems, and es…" at bounding box center [328, 84] width 114 height 144
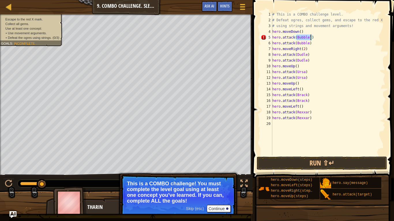
click at [309, 39] on div "# This is a COMBO challenge level. # Defeat [PERSON_NAME], collect gems, and es…" at bounding box center [328, 90] width 114 height 156
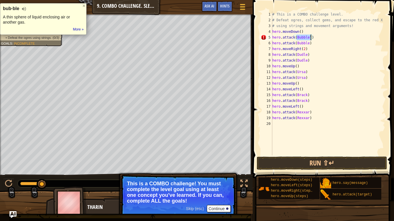
click at [309, 39] on div "# This is a COMBO challenge level. # Defeat [PERSON_NAME], collect gems, and es…" at bounding box center [328, 84] width 114 height 144
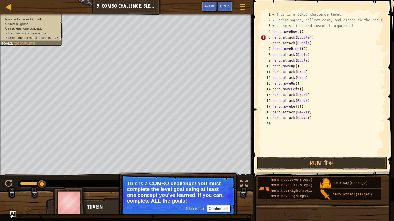
click at [296, 39] on div "# This is a COMBO challenge level. # Defeat [PERSON_NAME], collect gems, and es…" at bounding box center [328, 90] width 114 height 156
click at [296, 44] on div "# This is a COMBO challenge level. # Defeat [PERSON_NAME], collect gems, and es…" at bounding box center [328, 90] width 114 height 156
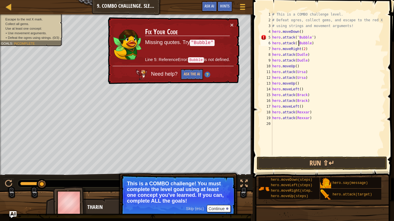
click at [213, 42] on code ""Bubble"" at bounding box center [202, 43] width 25 height 6
click at [311, 44] on div "# This is a COMBO challenge level. # Defeat [PERSON_NAME], collect gems, and es…" at bounding box center [328, 90] width 114 height 156
click at [264, 37] on div "5" at bounding box center [266, 38] width 12 height 6
click at [297, 55] on div "# This is a COMBO challenge level. # Defeat [PERSON_NAME], collect gems, and es…" at bounding box center [328, 90] width 114 height 156
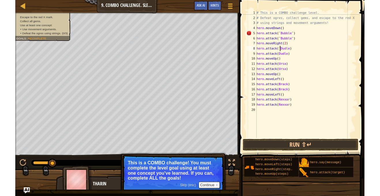
scroll to position [3, 4]
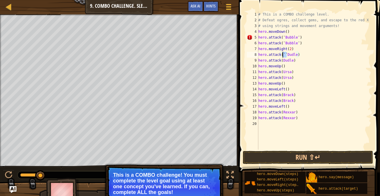
drag, startPoint x: 286, startPoint y: 56, endPoint x: 283, endPoint y: 56, distance: 3.5
click at [283, 56] on div "# This is a COMBO challenge level. # Defeat [PERSON_NAME], collect gems, and es…" at bounding box center [314, 87] width 114 height 150
paste textarea """
click at [294, 56] on div "# This is a COMBO challenge level. # Defeat [PERSON_NAME], collect gems, and es…" at bounding box center [314, 87] width 114 height 150
paste textarea """
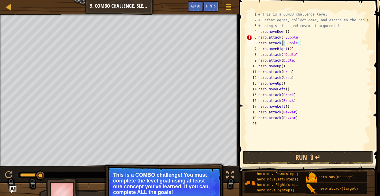
click at [282, 45] on div "# This is a COMBO challenge level. # Defeat [PERSON_NAME], collect gems, and es…" at bounding box center [314, 87] width 114 height 150
paste textarea """
drag, startPoint x: 299, startPoint y: 45, endPoint x: 296, endPoint y: 44, distance: 2.9
click at [296, 44] on div "# This is a COMBO challenge level. # Defeat [PERSON_NAME], collect gems, and es…" at bounding box center [314, 87] width 114 height 150
paste textarea """
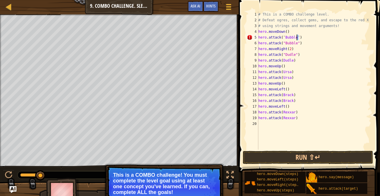
click at [297, 39] on div "# This is a COMBO challenge level. # Defeat [PERSON_NAME], collect gems, and es…" at bounding box center [314, 87] width 114 height 150
paste textarea """
click at [282, 38] on div "# This is a COMBO challenge level. # Defeat [PERSON_NAME], collect gems, and es…" at bounding box center [314, 87] width 114 height 150
paste textarea """
click at [282, 61] on div "# This is a COMBO challenge level. # Defeat [PERSON_NAME], collect gems, and es…" at bounding box center [314, 87] width 114 height 150
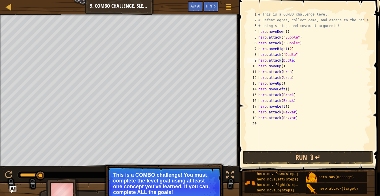
paste textarea """
click at [294, 61] on div "# This is a COMBO challenge level. # Defeat [PERSON_NAME], collect gems, and es…" at bounding box center [314, 87] width 114 height 150
paste textarea """
click at [282, 73] on div "# This is a COMBO challenge level. # Defeat [PERSON_NAME], collect gems, and es…" at bounding box center [314, 87] width 114 height 150
paste textarea """
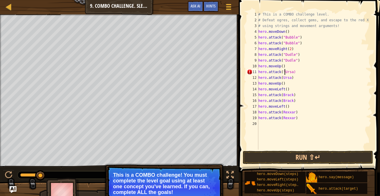
click at [293, 73] on div "# This is a COMBO challenge level. # Defeat [PERSON_NAME], collect gems, and es…" at bounding box center [314, 87] width 114 height 150
paste textarea """
click at [281, 77] on div "# This is a COMBO challenge level. # Defeat [PERSON_NAME], collect gems, and es…" at bounding box center [314, 87] width 114 height 150
click at [282, 78] on div "# This is a COMBO challenge level. # Defeat [PERSON_NAME], collect gems, and es…" at bounding box center [314, 87] width 114 height 150
paste textarea """
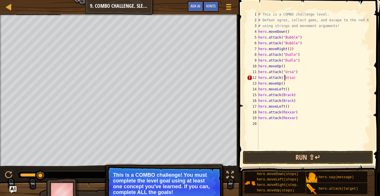
click at [293, 80] on div "# This is a COMBO challenge level. # Defeat [PERSON_NAME], collect gems, and es…" at bounding box center [314, 87] width 114 height 150
paste textarea """
click at [281, 94] on div "# This is a COMBO challenge level. # Defeat [PERSON_NAME], collect gems, and es…" at bounding box center [314, 87] width 114 height 150
paste textarea """
click at [294, 96] on div "# This is a COMBO challenge level. # Defeat [PERSON_NAME], collect gems, and es…" at bounding box center [314, 87] width 114 height 150
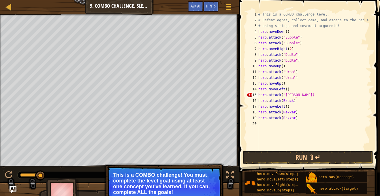
paste textarea """
click at [282, 101] on div "# This is a COMBO challenge level. # Defeat [PERSON_NAME], collect gems, and es…" at bounding box center [314, 87] width 114 height 150
paste textarea """
click at [294, 103] on div "# This is a COMBO challenge level. # Defeat [PERSON_NAME], collect gems, and es…" at bounding box center [314, 87] width 114 height 150
paste textarea """
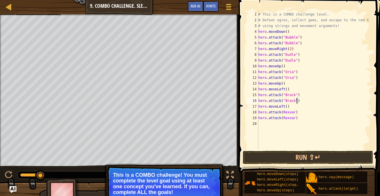
click at [282, 112] on div "# This is a COMBO challenge level. # Defeat [PERSON_NAME], collect gems, and es…" at bounding box center [314, 87] width 114 height 150
paste textarea """
click at [296, 114] on div "# This is a COMBO challenge level. # Defeat [PERSON_NAME], collect gems, and es…" at bounding box center [314, 87] width 114 height 150
paste textarea """
click at [283, 119] on div "# This is a COMBO challenge level. # Defeat [PERSON_NAME], collect gems, and es…" at bounding box center [314, 87] width 114 height 150
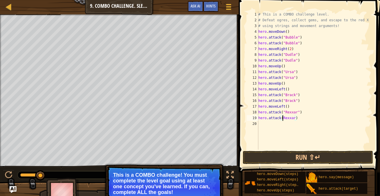
paste textarea """
click at [296, 119] on div "# This is a COMBO challenge level. # Defeat [PERSON_NAME], collect gems, and es…" at bounding box center [314, 87] width 114 height 150
paste textarea """
click at [294, 153] on button "Run ⇧↵" at bounding box center [308, 157] width 130 height 13
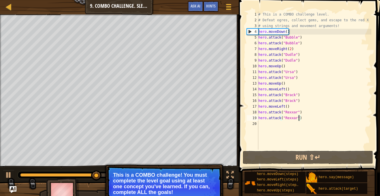
click at [250, 32] on div "4" at bounding box center [252, 32] width 11 height 6
click at [256, 38] on div "5" at bounding box center [253, 38] width 12 height 6
click at [254, 37] on div "5" at bounding box center [253, 38] width 12 height 6
click at [249, 32] on div "4" at bounding box center [252, 32] width 11 height 6
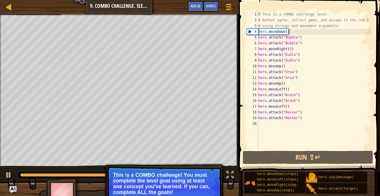
type textarea "hero.attack("Rexxar")"
click at [249, 32] on div "4" at bounding box center [252, 32] width 11 height 6
click at [319, 40] on div "# This is a COMBO challenge level. # Defeat [PERSON_NAME], collect gems, and es…" at bounding box center [314, 87] width 114 height 150
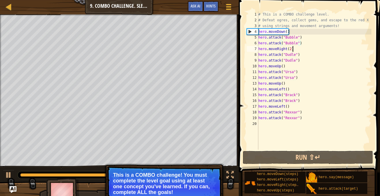
click at [298, 51] on div "# This is a COMBO challenge level. # Defeat [PERSON_NAME], collect gems, and es…" at bounding box center [314, 87] width 114 height 150
drag, startPoint x: 297, startPoint y: 51, endPoint x: 294, endPoint y: 51, distance: 3.5
click at [294, 51] on div "# This is a COMBO challenge level. # Defeat [PERSON_NAME], collect gems, and es…" at bounding box center [314, 87] width 114 height 150
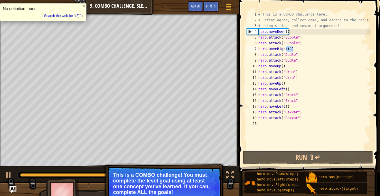
click at [294, 52] on div "# This is a COMBO challenge level. # Defeat [PERSON_NAME], collect gems, and es…" at bounding box center [314, 87] width 114 height 150
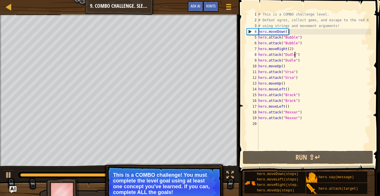
click at [290, 67] on div "# This is a COMBO challenge level. # Defeat [PERSON_NAME], collect gems, and es…" at bounding box center [314, 87] width 114 height 150
type textarea "hero.moveUp()"
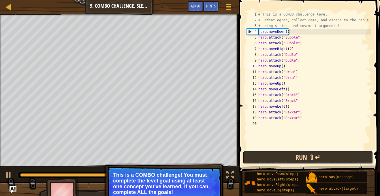
click at [296, 158] on button "Run ⇧↵" at bounding box center [308, 157] width 130 height 13
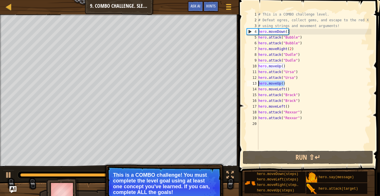
drag, startPoint x: 286, startPoint y: 84, endPoint x: 258, endPoint y: 85, distance: 28.5
click at [258, 85] on div "hero.moveUp() 1 2 3 4 5 6 7 8 9 10 11 12 13 14 15 16 17 18 19 20 # This is a CO…" at bounding box center [308, 81] width 126 height 138
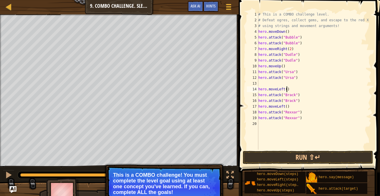
click at [287, 90] on div "# This is a COMBO challenge level. # Defeat [PERSON_NAME], collect gems, and es…" at bounding box center [314, 87] width 114 height 150
type textarea "hero.moveLeft(2)"
click at [266, 84] on div "# This is a COMBO challenge level. # Defeat [PERSON_NAME], collect gems, and es…" at bounding box center [314, 87] width 114 height 150
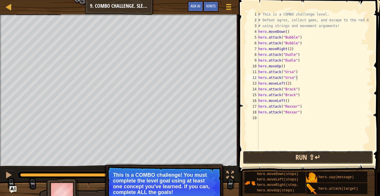
click at [272, 157] on button "Run ⇧↵" at bounding box center [308, 157] width 130 height 13
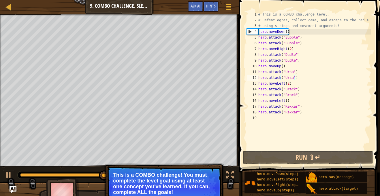
click at [301, 89] on div "# This is a COMBO challenge level. # Defeat [PERSON_NAME], collect gems, and es…" at bounding box center [314, 87] width 114 height 150
type textarea "hero.attack("Brack")"
drag, startPoint x: 301, startPoint y: 89, endPoint x: 258, endPoint y: 89, distance: 43.8
click at [258, 89] on div "hero.attack("[PERSON_NAME]") 1 2 3 4 5 6 7 8 9 10 11 12 13 14 15 16 17 18 19 # …" at bounding box center [308, 81] width 126 height 138
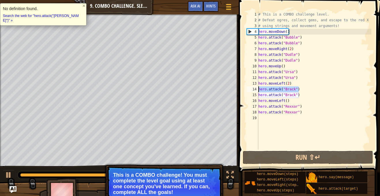
click at [288, 117] on div "# This is a COMBO challenge level. # Defeat [PERSON_NAME], collect gems, and es…" at bounding box center [314, 87] width 114 height 150
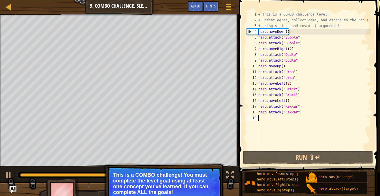
paste textarea "hero.attack("Brack")"
type textarea "hero.attack("Brack")"
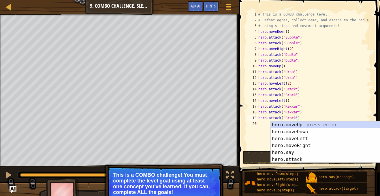
click at [261, 122] on div "# This is a COMBO challenge level. # Defeat [PERSON_NAME], collect gems, and es…" at bounding box center [314, 87] width 114 height 150
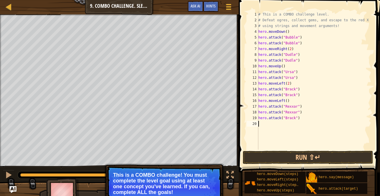
paste textarea "hero.attack("Brack")"
drag, startPoint x: 310, startPoint y: 112, endPoint x: 258, endPoint y: 115, distance: 51.6
click at [258, 115] on div "# This is a COMBO challenge level. # Defeat [PERSON_NAME], collect gems, and es…" at bounding box center [314, 87] width 114 height 150
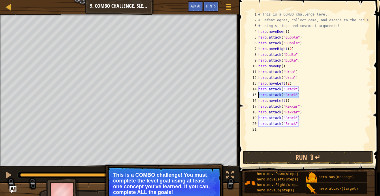
drag, startPoint x: 300, startPoint y: 95, endPoint x: 256, endPoint y: 96, distance: 44.7
click at [256, 96] on div "hero.attack("Rexxar") 1 2 3 4 5 6 7 8 9 10 11 12 13 14 15 16 17 18 19 20 21 # T…" at bounding box center [308, 81] width 126 height 138
paste textarea "Rexxar"
drag, startPoint x: 300, startPoint y: 90, endPoint x: 257, endPoint y: 91, distance: 43.5
click at [257, 91] on div "hero.attack("Rexxar") 1 2 3 4 5 6 7 8 9 10 11 12 13 14 15 16 17 18 19 20 21 # T…" at bounding box center [308, 81] width 126 height 138
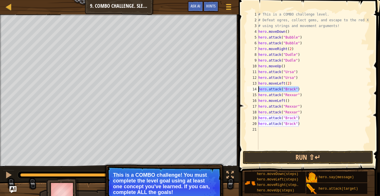
paste textarea "Rexxar"
type textarea "hero.attack("Rexxar")"
click at [305, 107] on div "# This is a COMBO challenge level. # Defeat [PERSON_NAME], collect gems, and es…" at bounding box center [314, 87] width 114 height 150
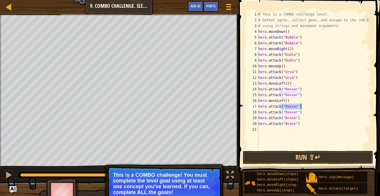
click at [305, 107] on div "# This is a COMBO challenge level. # Defeat [PERSON_NAME], collect gems, and es…" at bounding box center [314, 87] width 114 height 150
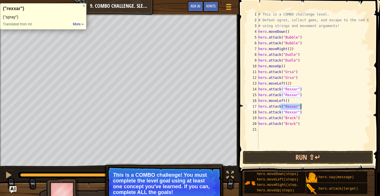
click at [305, 107] on div "# This is a COMBO challenge level. # Defeat [PERSON_NAME], collect gems, and es…" at bounding box center [314, 81] width 114 height 138
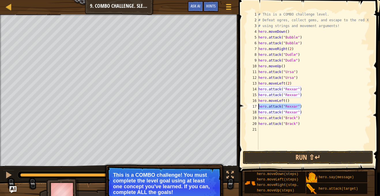
drag, startPoint x: 305, startPoint y: 107, endPoint x: 250, endPoint y: 107, distance: 54.2
click at [250, 107] on div "hero.attack("Rexxar") 1 2 3 4 5 6 7 8 9 10 11 12 13 14 15 16 17 18 19 20 21 # T…" at bounding box center [308, 81] width 126 height 138
drag, startPoint x: 307, startPoint y: 111, endPoint x: 254, endPoint y: 112, distance: 53.6
click at [254, 112] on div "1 2 3 4 5 6 7 8 9 10 11 12 13 14 15 16 17 18 19 20 21 # This is a COMBO challen…" at bounding box center [308, 81] width 126 height 138
type textarea "hero.attack("Rexxar")"
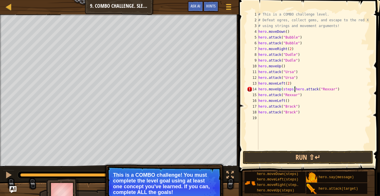
click at [294, 90] on div "# This is a COMBO challenge level. # Defeat [PERSON_NAME], collect gems, and es…" at bounding box center [314, 87] width 114 height 150
click at [291, 92] on div "# This is a COMBO challenge level. # Defeat [PERSON_NAME], collect gems, and es…" at bounding box center [314, 87] width 114 height 150
click at [288, 90] on div "# This is a COMBO challenge level. # Defeat [PERSON_NAME], collect gems, and es…" at bounding box center [314, 87] width 114 height 150
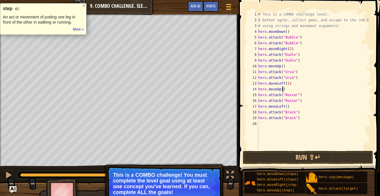
click at [314, 94] on div "# This is a COMBO challenge level. # Defeat [PERSON_NAME], collect gems, and es…" at bounding box center [314, 87] width 114 height 150
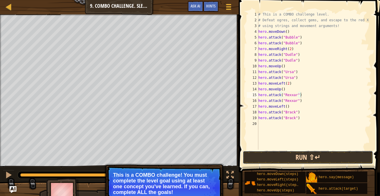
click at [296, 162] on button "Run ⇧↵" at bounding box center [308, 157] width 130 height 13
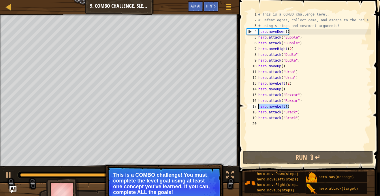
drag, startPoint x: 293, startPoint y: 107, endPoint x: 259, endPoint y: 108, distance: 34.0
click at [259, 108] on div "# This is a COMBO challenge level. # Defeat [PERSON_NAME], collect gems, and es…" at bounding box center [314, 87] width 114 height 150
click at [282, 107] on div "# This is a COMBO challenge level. # Defeat [PERSON_NAME], collect gems, and es…" at bounding box center [314, 81] width 114 height 138
click at [282, 107] on div "# This is a COMBO challenge level. # Defeat [PERSON_NAME], collect gems, and es…" at bounding box center [314, 87] width 114 height 150
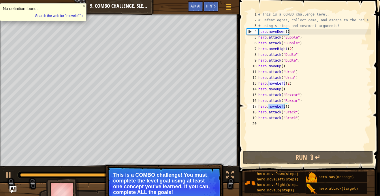
click at [282, 107] on div "# This is a COMBO challenge level. # Defeat [PERSON_NAME], collect gems, and es…" at bounding box center [314, 81] width 114 height 138
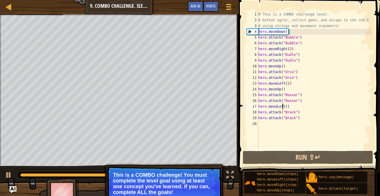
click at [281, 107] on div "# This is a COMBO challenge level. # Defeat [PERSON_NAME], collect gems, and es…" at bounding box center [314, 87] width 114 height 150
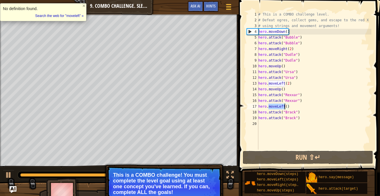
click at [280, 107] on div "# This is a COMBO challenge level. # Defeat [PERSON_NAME], collect gems, and es…" at bounding box center [314, 81] width 114 height 138
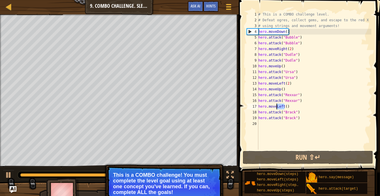
drag, startPoint x: 284, startPoint y: 106, endPoint x: 277, endPoint y: 106, distance: 7.2
click at [277, 106] on div "# This is a COMBO challenge level. # Defeat [PERSON_NAME], collect gems, and es…" at bounding box center [314, 87] width 114 height 150
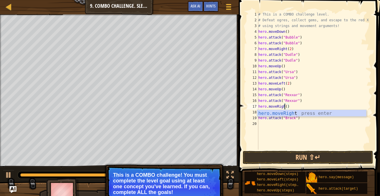
scroll to position [3, 4]
click at [302, 114] on div "hero.moveRight press enter" at bounding box center [311, 120] width 109 height 21
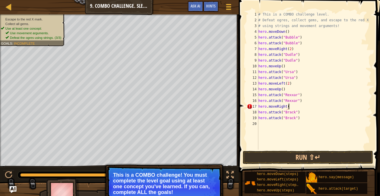
type textarea "hero.moveRight()"
click at [307, 107] on div "# This is a COMBO challenge level. # Defeat [PERSON_NAME], collect gems, and es…" at bounding box center [314, 87] width 114 height 150
drag, startPoint x: 294, startPoint y: 105, endPoint x: 255, endPoint y: 107, distance: 39.2
click at [255, 107] on div "hero.moveRight() 1 2 3 4 5 6 7 8 9 10 11 12 13 14 15 16 17 18 19 20 # This is a…" at bounding box center [308, 81] width 126 height 138
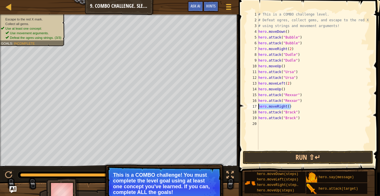
click at [264, 123] on div "# This is a COMBO challenge level. # Defeat [PERSON_NAME], collect gems, and es…" at bounding box center [314, 87] width 114 height 150
paste textarea "hero.moveRight()"
type textarea "hero.moveRight()"
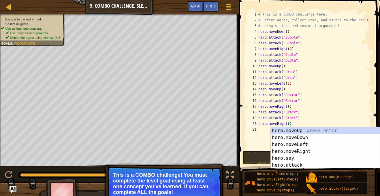
click at [263, 145] on div "# This is a COMBO challenge level. # Defeat [PERSON_NAME], collect gems, and es…" at bounding box center [314, 87] width 114 height 150
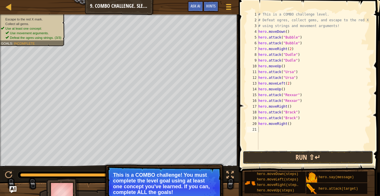
click at [269, 153] on button "Run ⇧↵" at bounding box center [308, 157] width 130 height 13
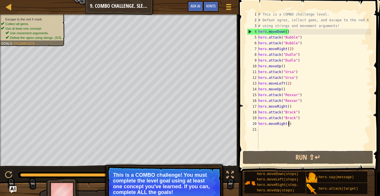
click at [288, 125] on div "# This is a COMBO challenge level. # Defeat [PERSON_NAME], collect gems, and es…" at bounding box center [314, 87] width 114 height 150
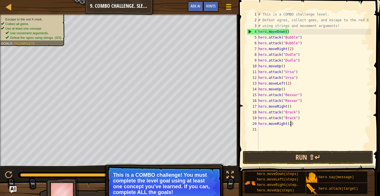
scroll to position [3, 5]
type textarea "hero.moveRight(2)"
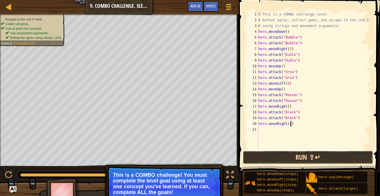
click at [297, 159] on button "Run ⇧↵" at bounding box center [308, 157] width 130 height 13
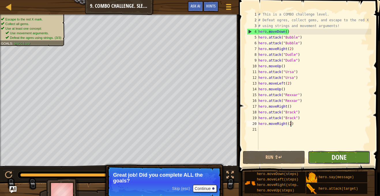
click at [340, 156] on span "Done" at bounding box center [338, 157] width 15 height 9
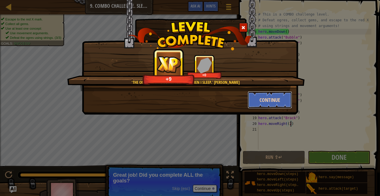
click at [256, 101] on button "Continue" at bounding box center [269, 99] width 45 height 17
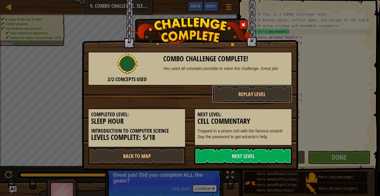
click at [275, 102] on button "Replay Level" at bounding box center [252, 94] width 80 height 17
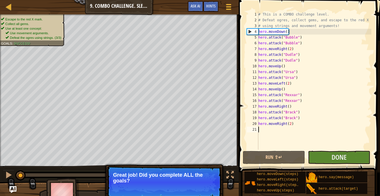
click at [320, 129] on div "# This is a COMBO challenge level. # Defeat [PERSON_NAME], collect gems, and es…" at bounding box center [314, 87] width 114 height 150
click at [337, 156] on span "Done" at bounding box center [338, 157] width 15 height 9
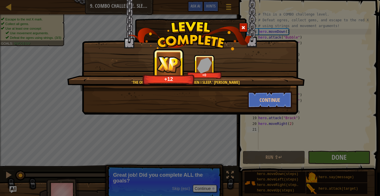
click at [337, 156] on div "'The only time I have problems is when I sleep.' Tupac Shakur +12 +0 Continue" at bounding box center [190, 98] width 380 height 196
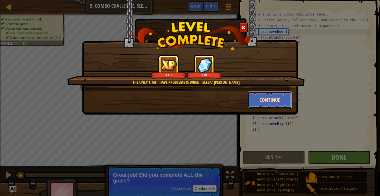
click at [273, 99] on button "Continue" at bounding box center [269, 99] width 45 height 17
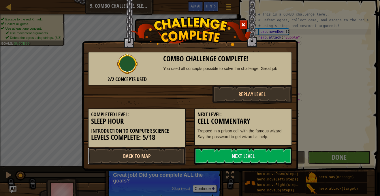
click at [166, 155] on link "Back to Map" at bounding box center [137, 156] width 98 height 17
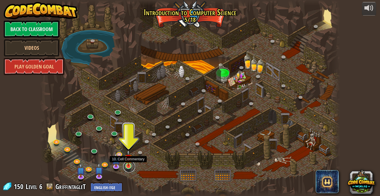
click at [128, 167] on link at bounding box center [129, 167] width 12 height 12
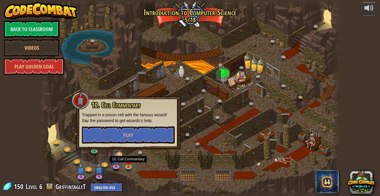
click at [204, 179] on div at bounding box center [190, 98] width 300 height 196
